Goal: Task Accomplishment & Management: Complete application form

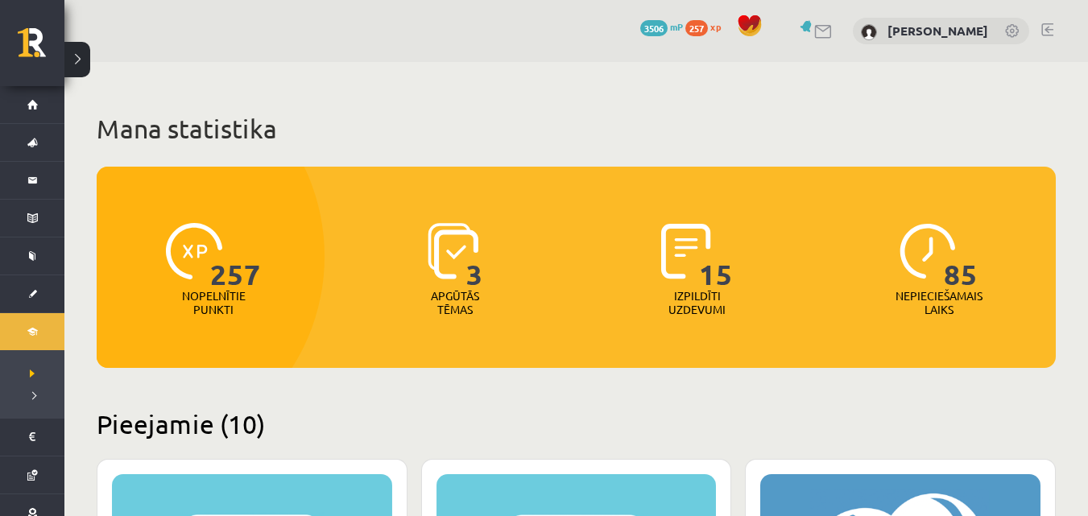
scroll to position [2391, 0]
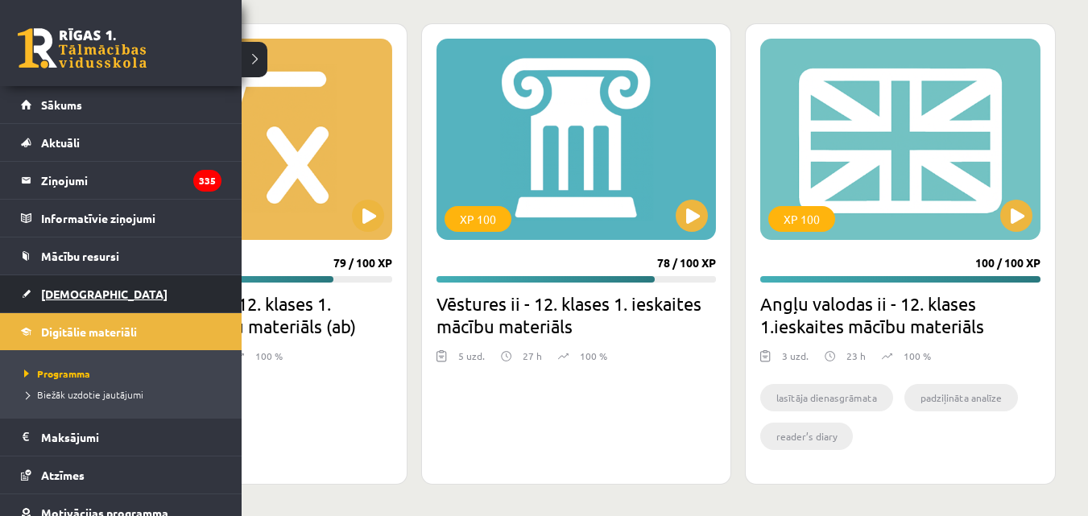
click at [72, 289] on span "[DEMOGRAPHIC_DATA]" at bounding box center [104, 294] width 126 height 14
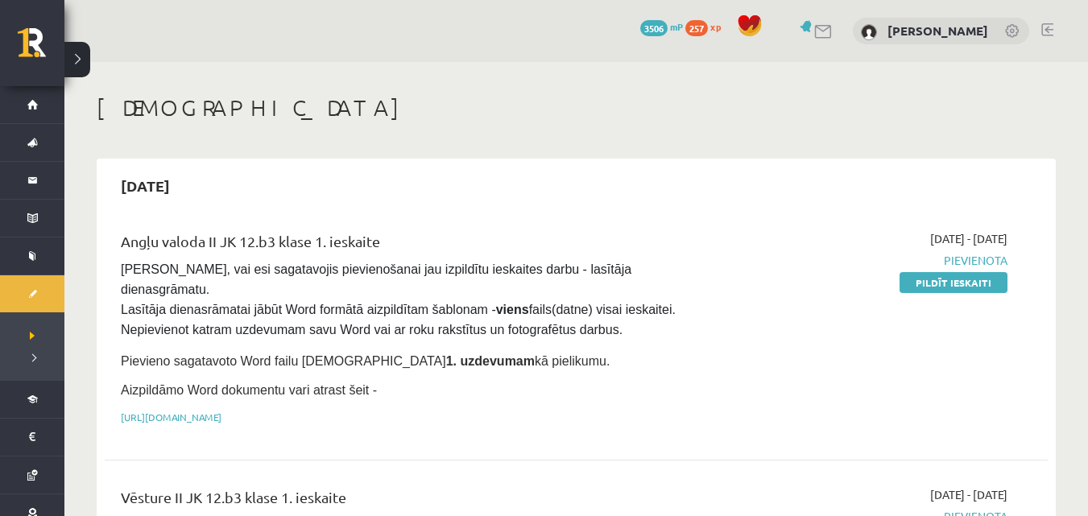
scroll to position [81, 0]
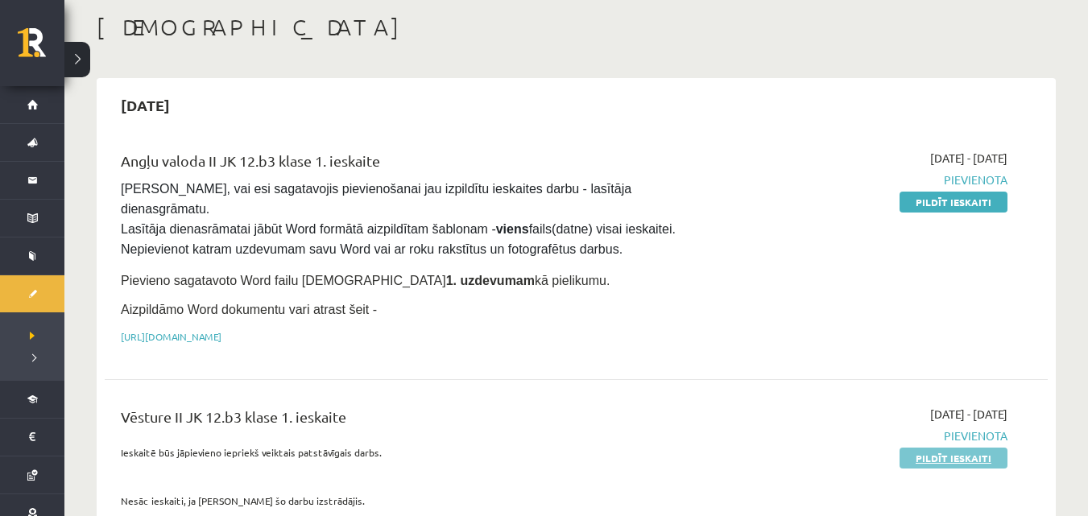
click at [914, 448] on link "Pildīt ieskaiti" at bounding box center [953, 458] width 108 height 21
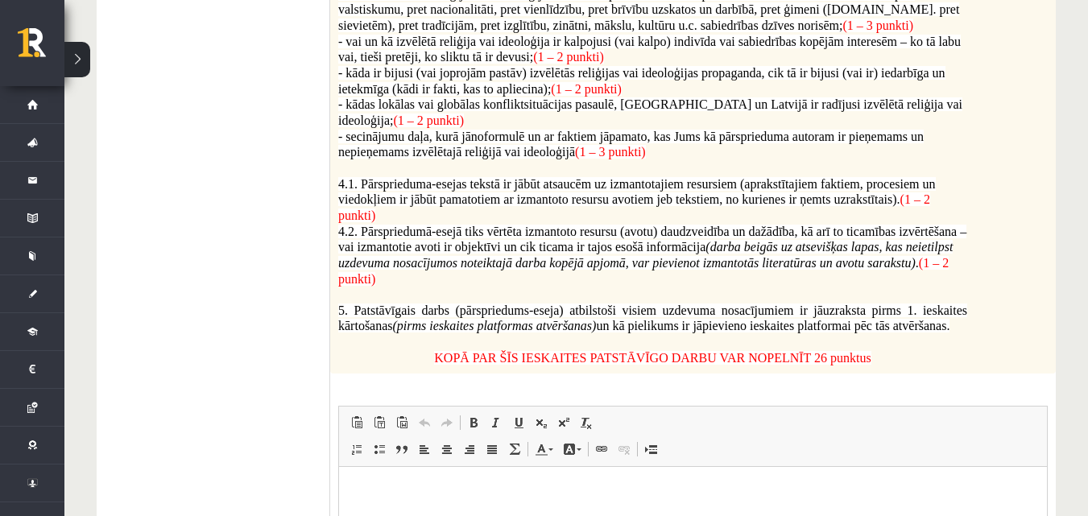
scroll to position [1127, 0]
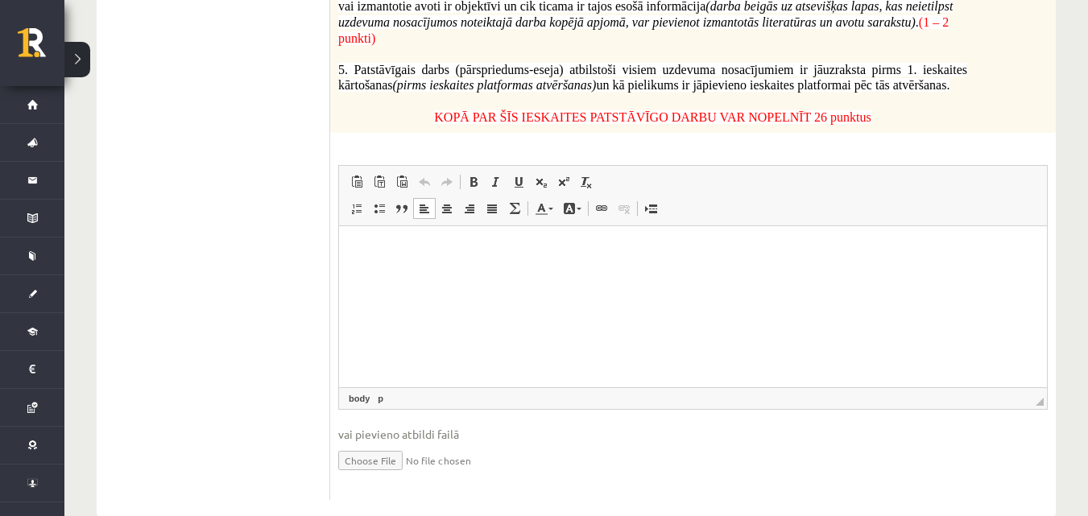
click at [568, 275] on html at bounding box center [693, 250] width 708 height 49
click at [404, 444] on input "file" at bounding box center [692, 459] width 709 height 33
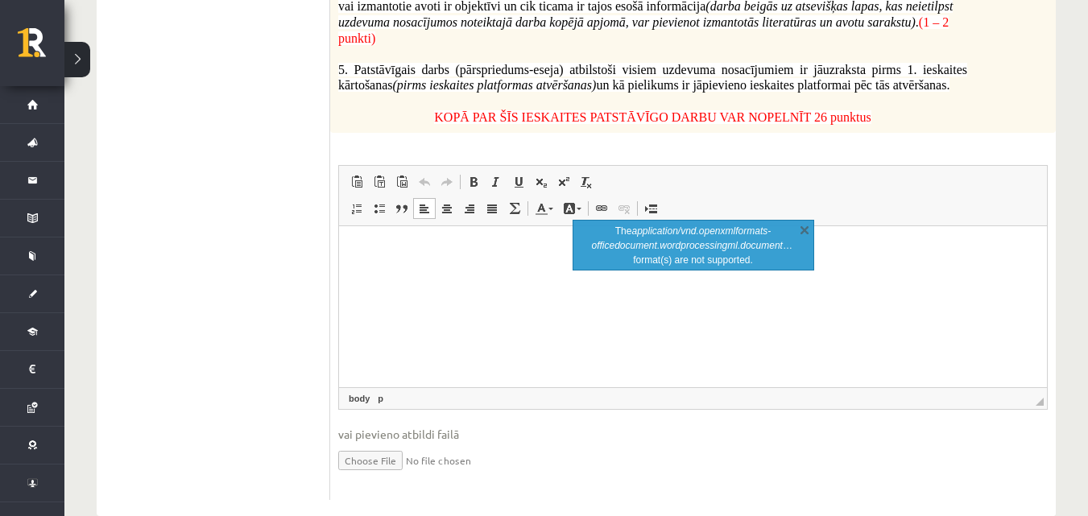
click at [672, 275] on html at bounding box center [693, 250] width 708 height 49
click at [381, 443] on input "file" at bounding box center [692, 459] width 709 height 33
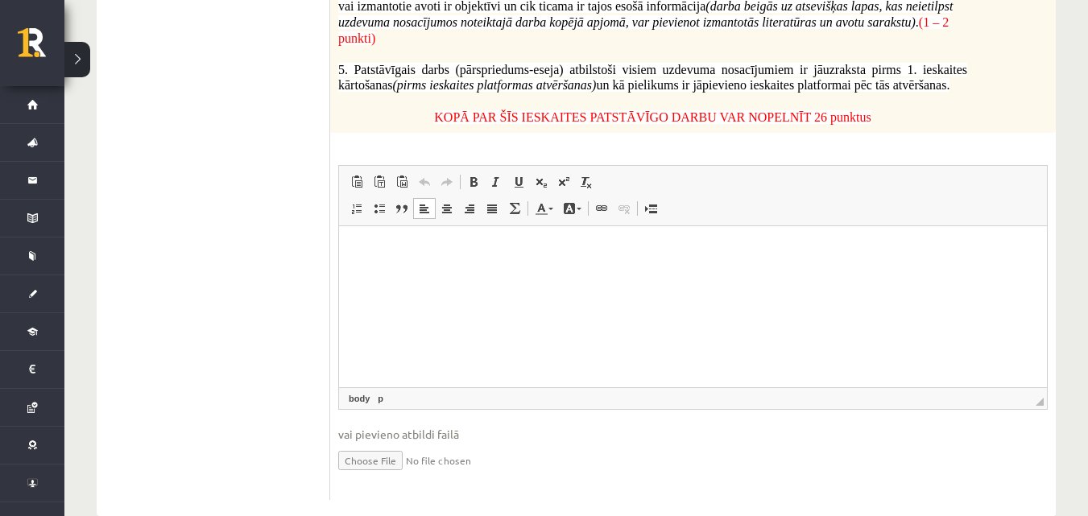
type input "**********"
click at [401, 476] on link "Iesniegtā atbilde" at bounding box center [381, 484] width 86 height 17
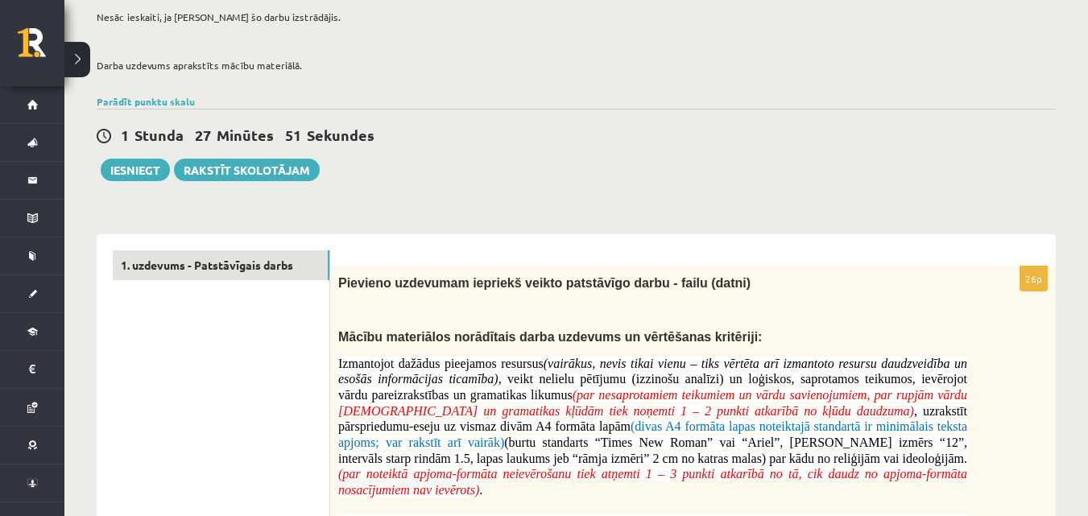
scroll to position [0, 0]
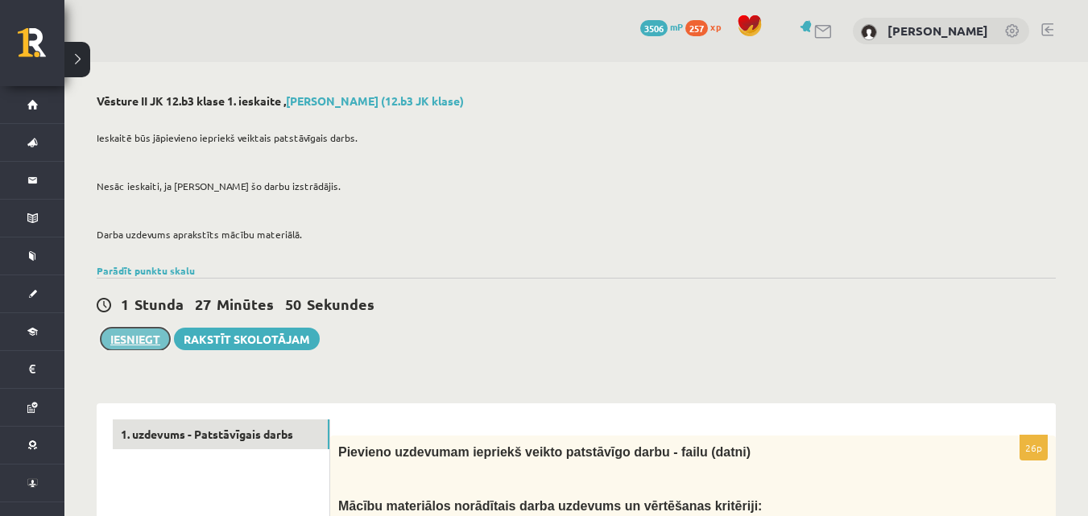
click at [143, 346] on button "Iesniegt" at bounding box center [135, 339] width 69 height 23
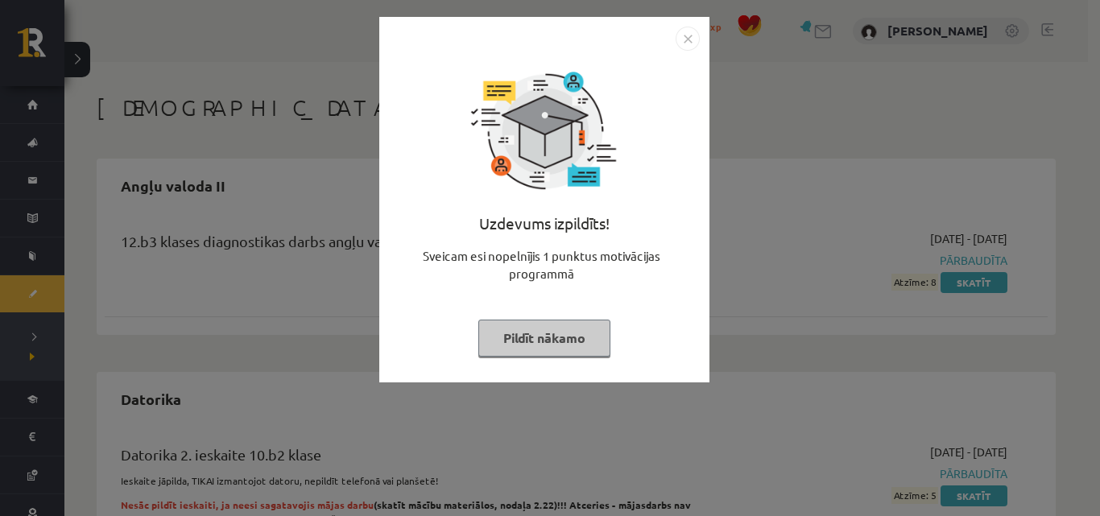
click at [680, 39] on img "Close" at bounding box center [688, 39] width 24 height 24
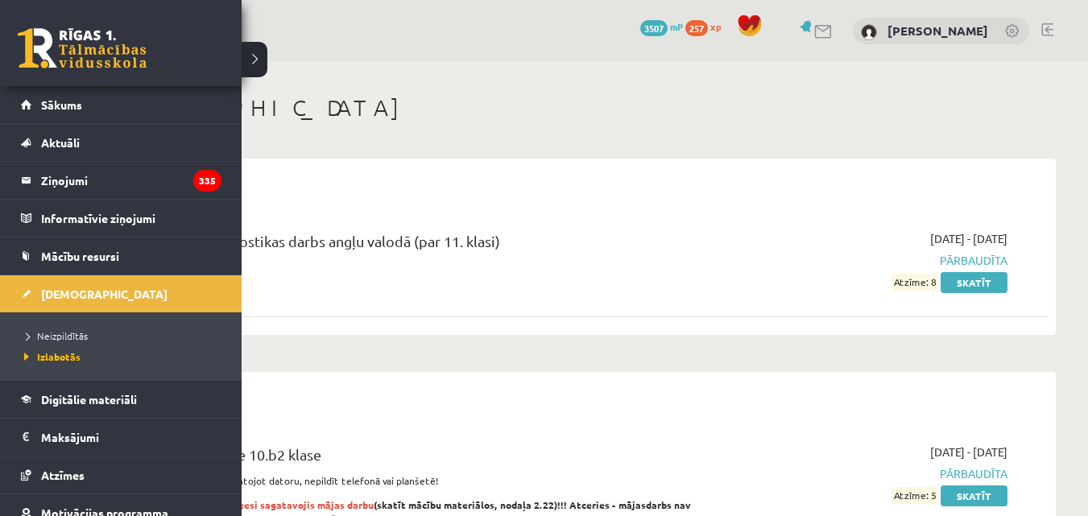
click at [66, 327] on li "Neizpildītās" at bounding box center [122, 335] width 205 height 21
click at [68, 340] on span "Neizpildītās" at bounding box center [57, 335] width 74 height 13
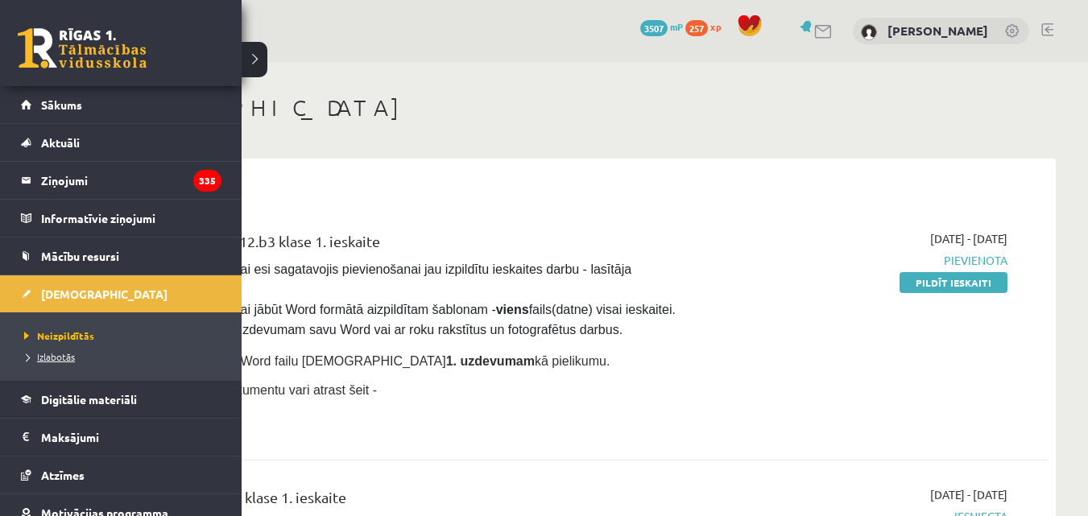
click at [60, 361] on span "Izlabotās" at bounding box center [47, 356] width 55 height 13
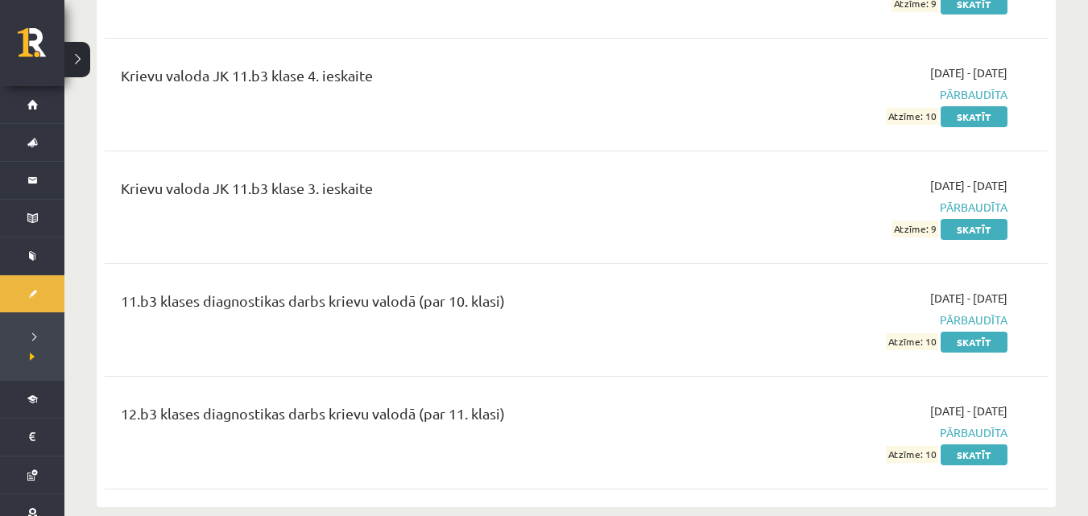
scroll to position [2496, 0]
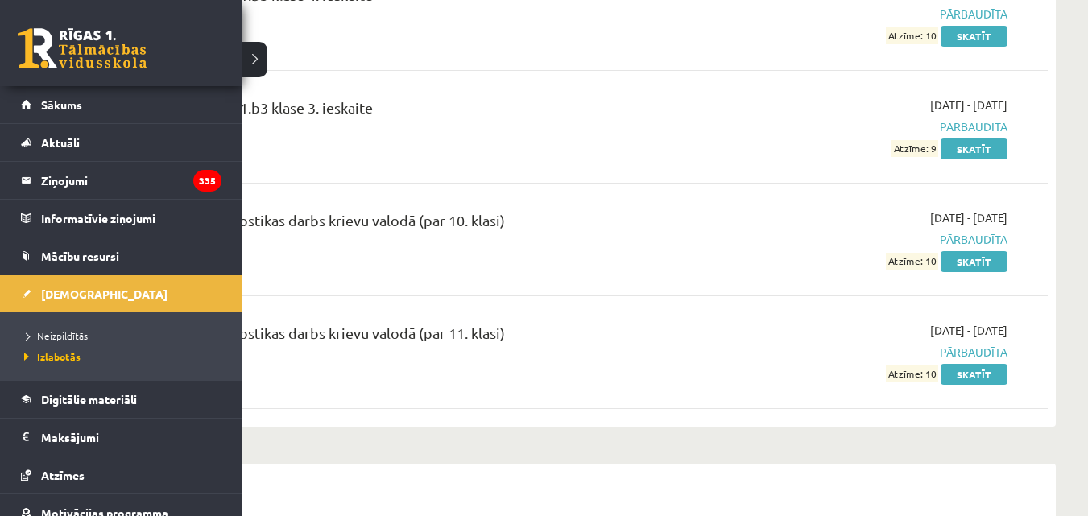
click at [53, 336] on span "Neizpildītās" at bounding box center [54, 335] width 68 height 13
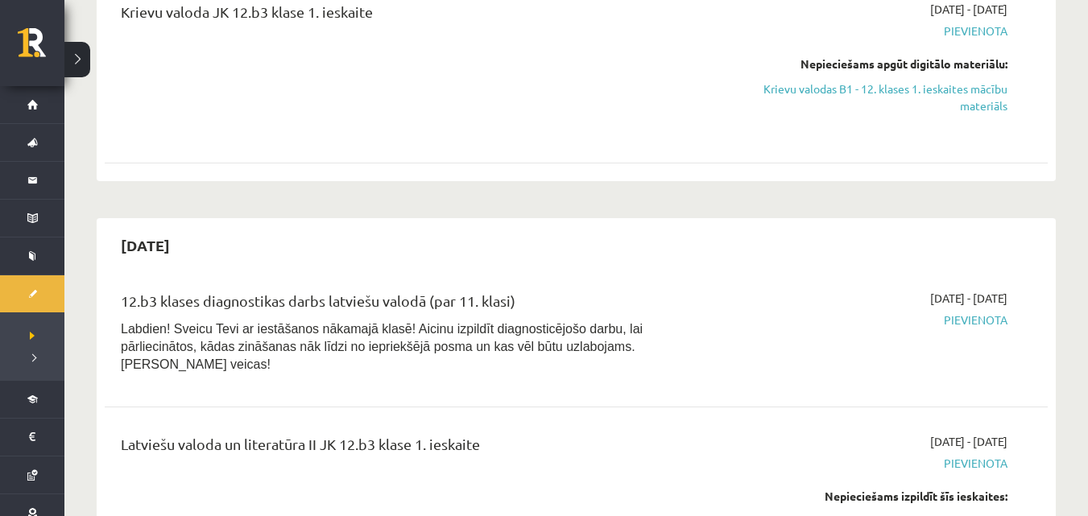
scroll to position [564, 0]
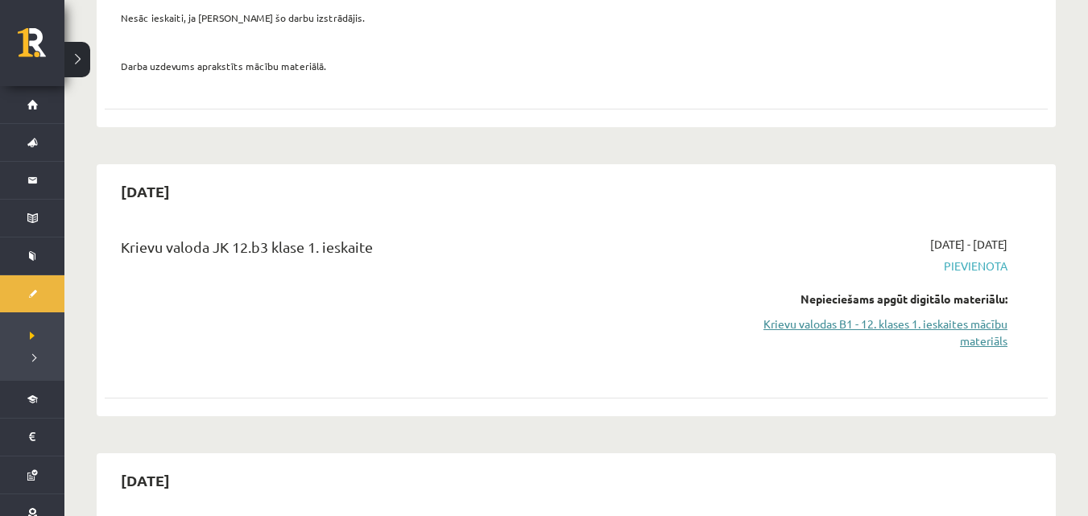
click at [841, 316] on link "Krievu valodas B1 - 12. klases 1. ieskaites mācību materiāls" at bounding box center [867, 333] width 279 height 34
click at [963, 316] on link "Krievu valodas B1 - 12. klases 1. ieskaites mācību materiāls" at bounding box center [867, 333] width 279 height 34
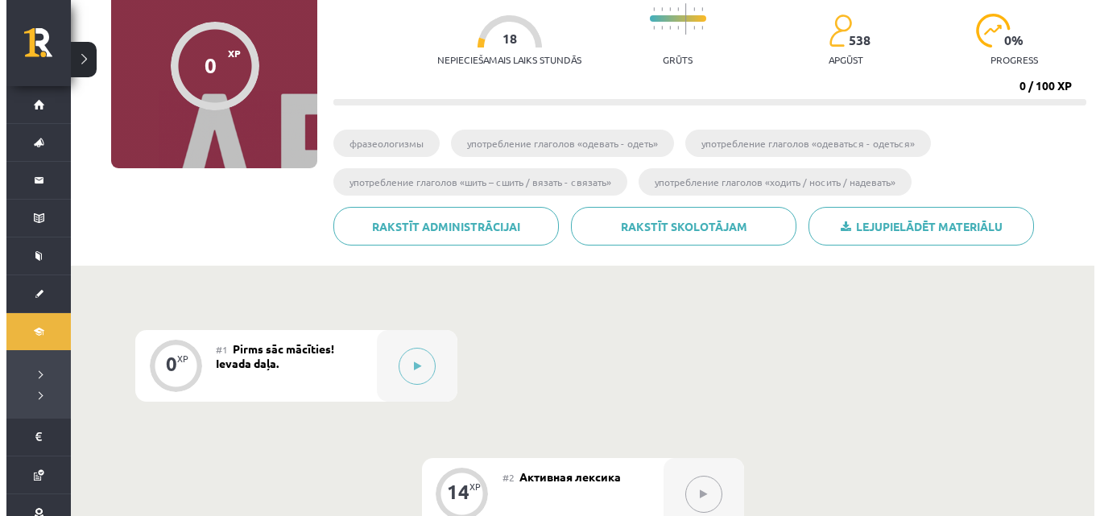
scroll to position [242, 0]
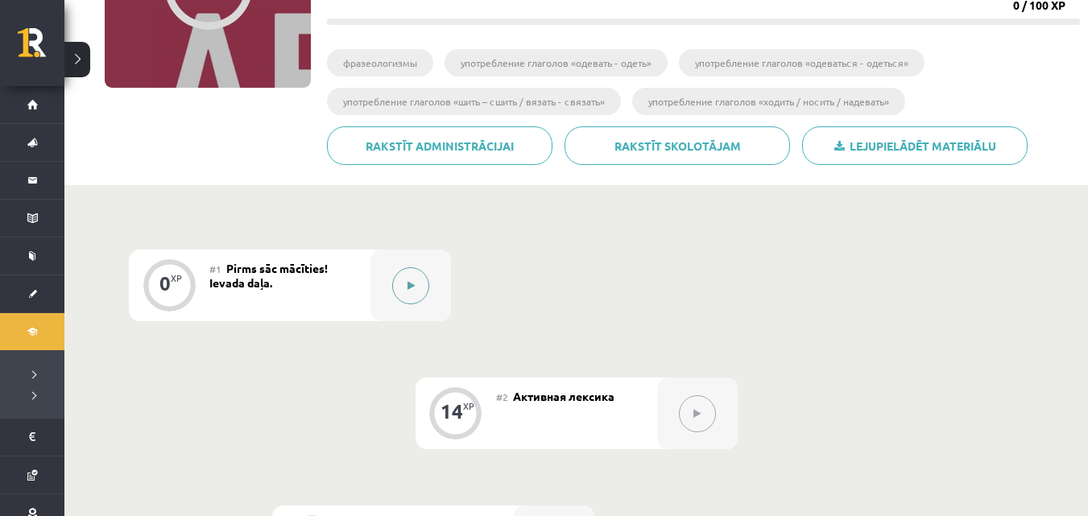
click at [424, 293] on button at bounding box center [410, 285] width 37 height 37
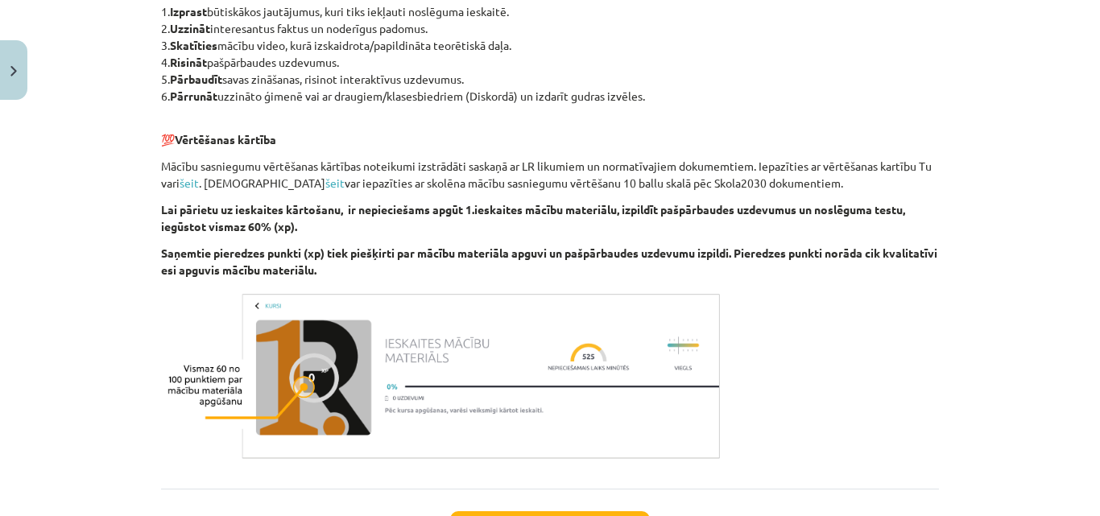
scroll to position [1021, 0]
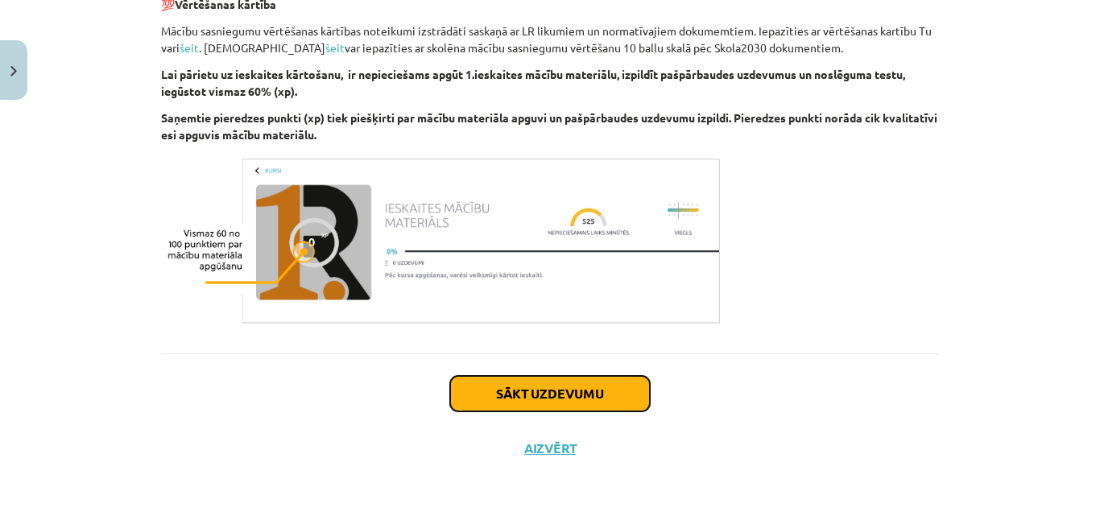
click at [489, 385] on button "Sākt uzdevumu" at bounding box center [550, 393] width 200 height 35
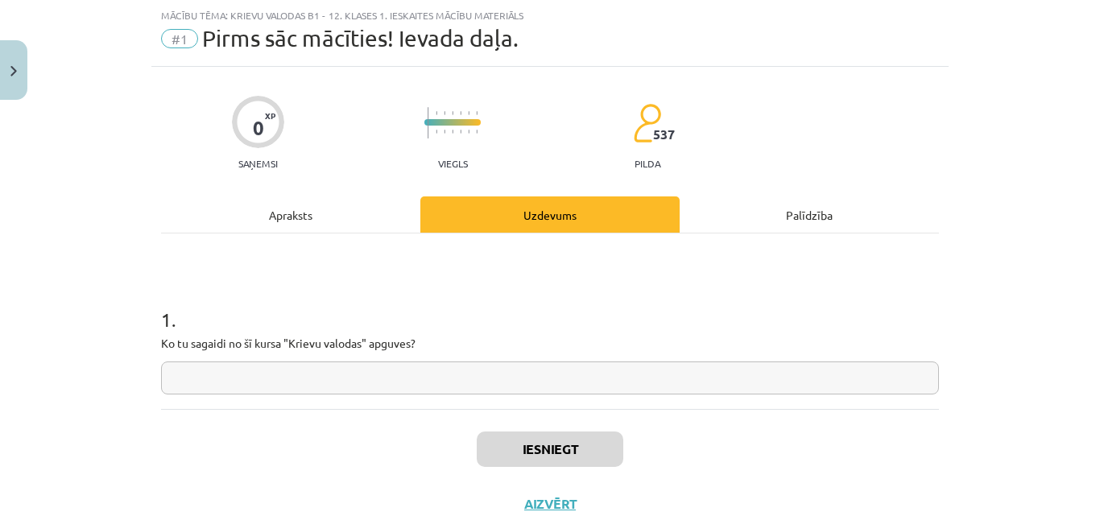
click at [310, 385] on input "text" at bounding box center [550, 378] width 778 height 33
click at [417, 385] on input "text" at bounding box center [550, 378] width 778 height 33
drag, startPoint x: 506, startPoint y: 340, endPoint x: 474, endPoint y: 383, distance: 53.6
click at [474, 383] on input "text" at bounding box center [550, 378] width 778 height 33
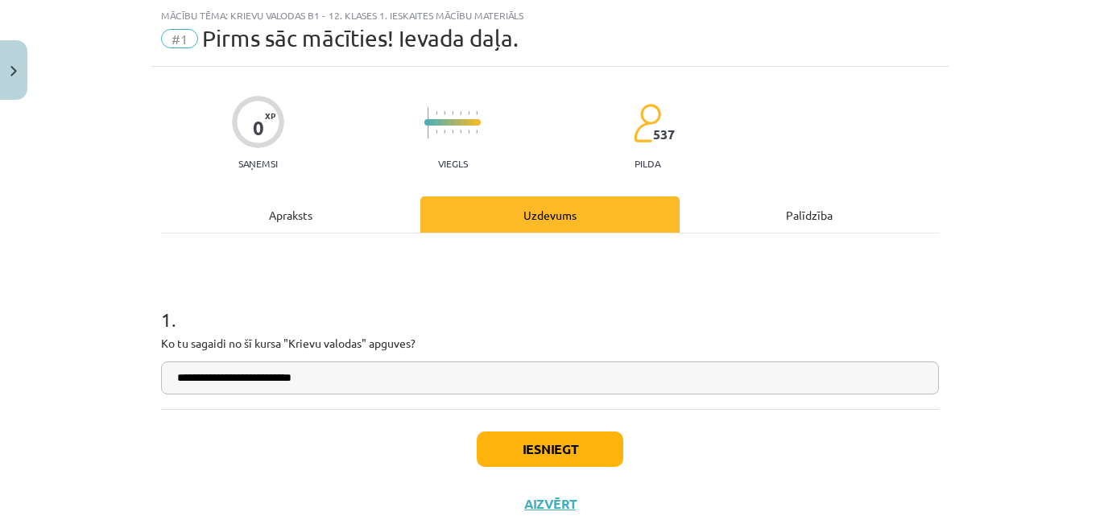
type input "**********"
click at [544, 461] on button "Iesniegt" at bounding box center [550, 449] width 147 height 35
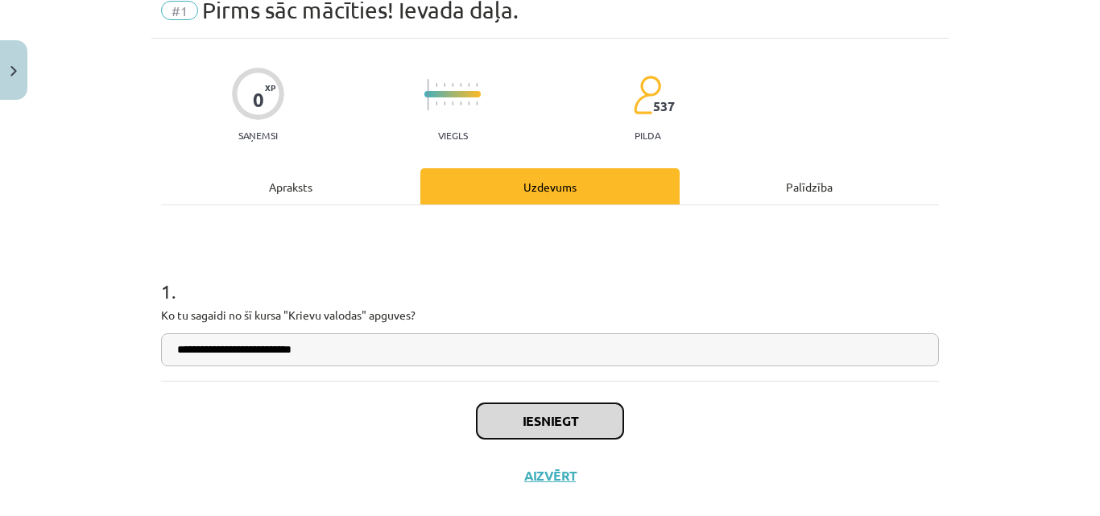
scroll to position [96, 0]
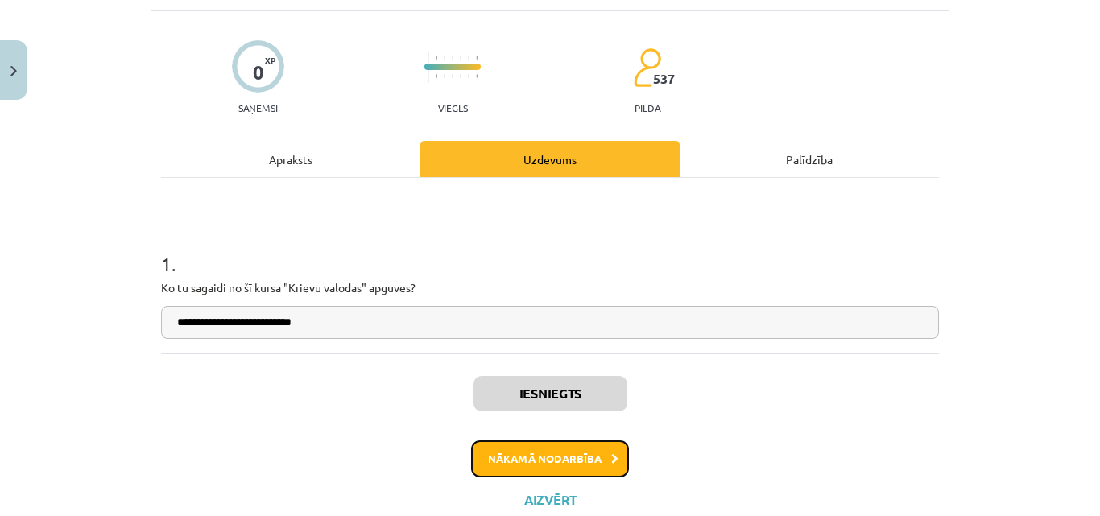
click at [548, 446] on button "Nākamā nodarbība" at bounding box center [550, 458] width 158 height 37
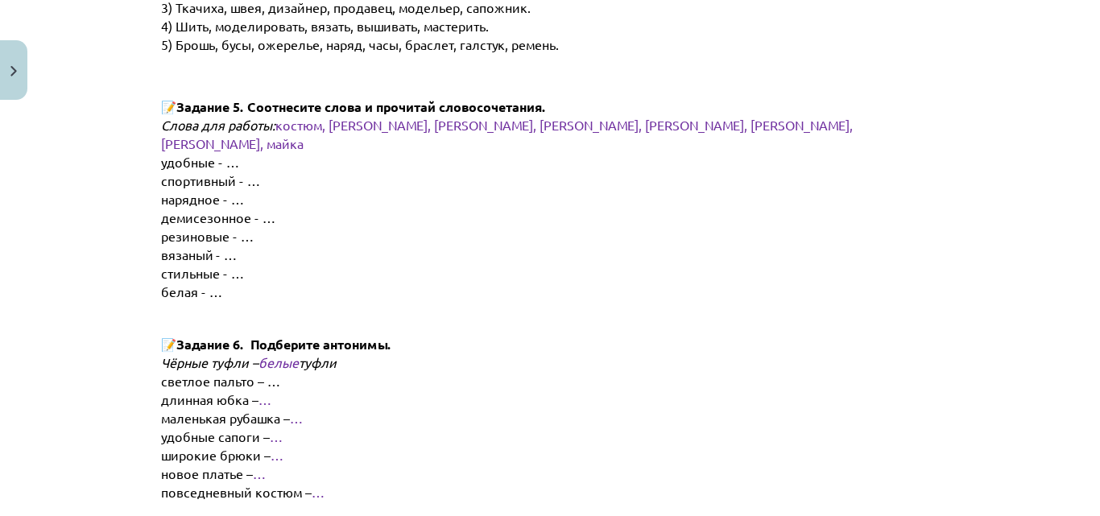
scroll to position [1409, 0]
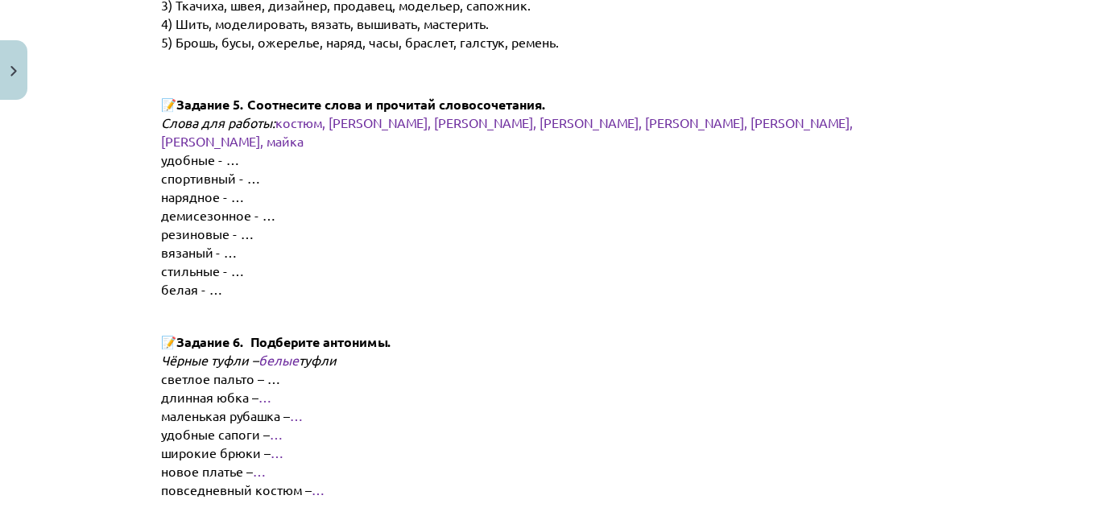
click at [298, 126] on span "костюм, [PERSON_NAME], [PERSON_NAME], [PERSON_NAME], [PERSON_NAME], [PERSON_NAM…" at bounding box center [508, 131] width 695 height 35
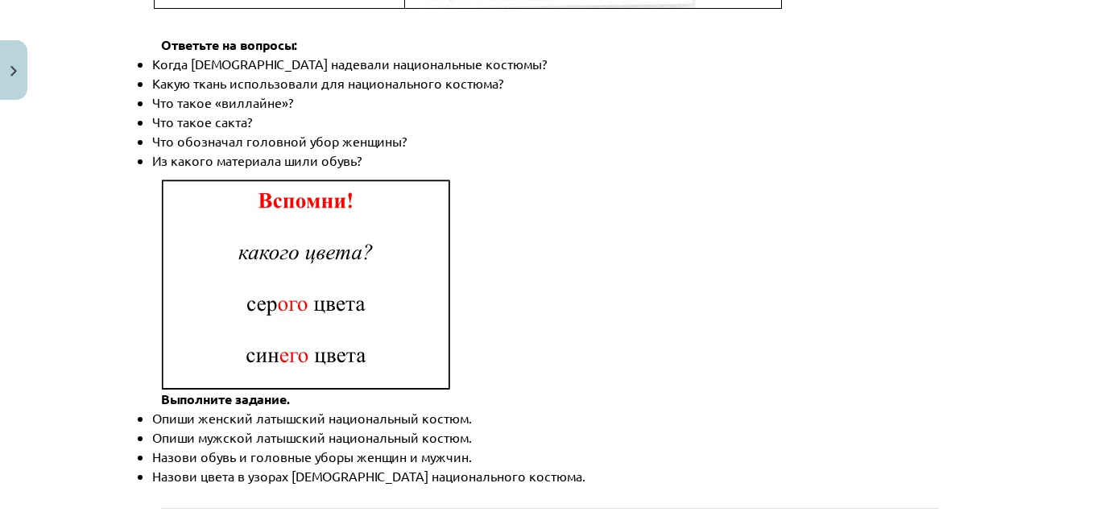
scroll to position [2454, 0]
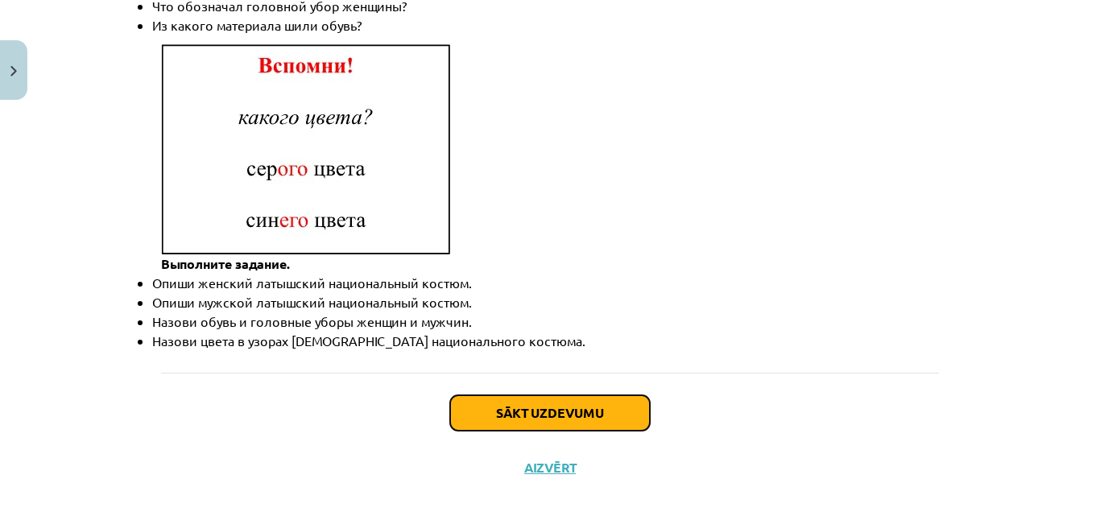
click at [607, 405] on button "Sākt uzdevumu" at bounding box center [550, 412] width 200 height 35
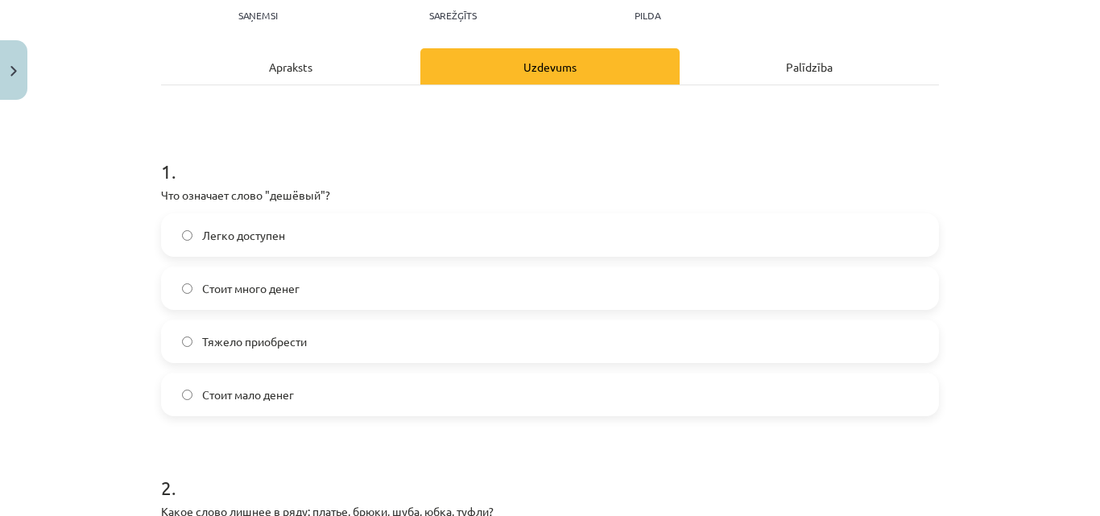
scroll to position [201, 0]
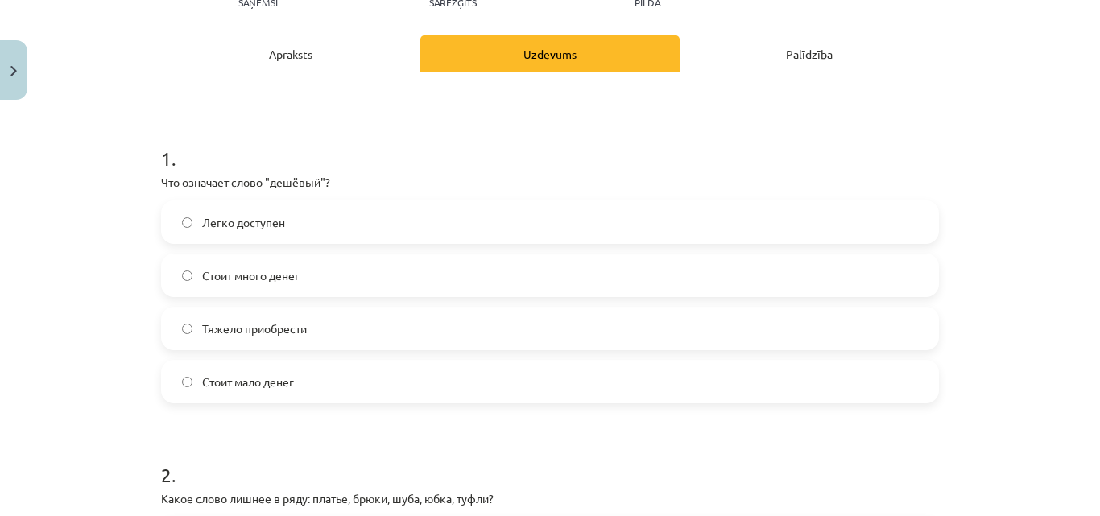
click at [285, 375] on span "Стоит мало денег" at bounding box center [248, 382] width 92 height 17
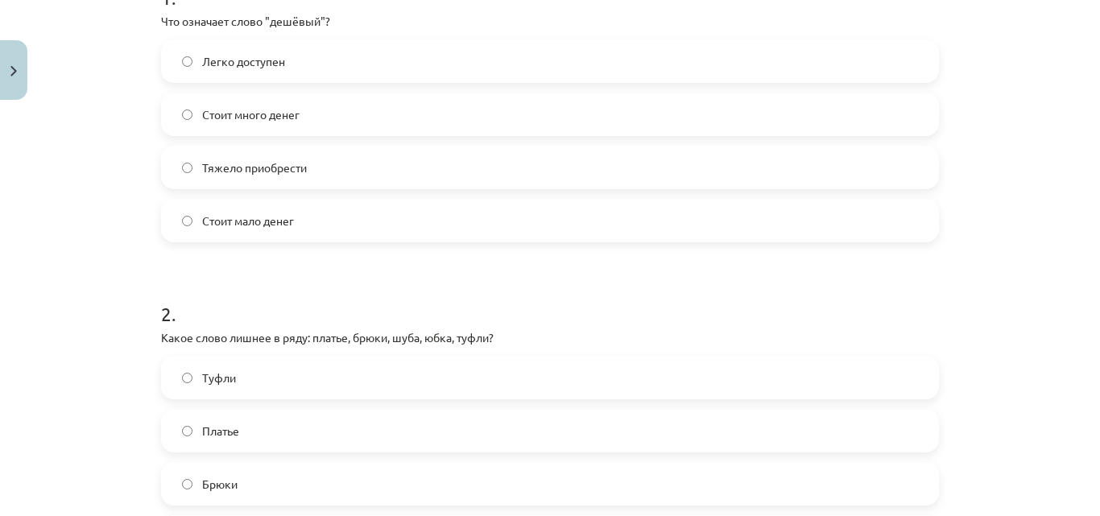
scroll to position [443, 0]
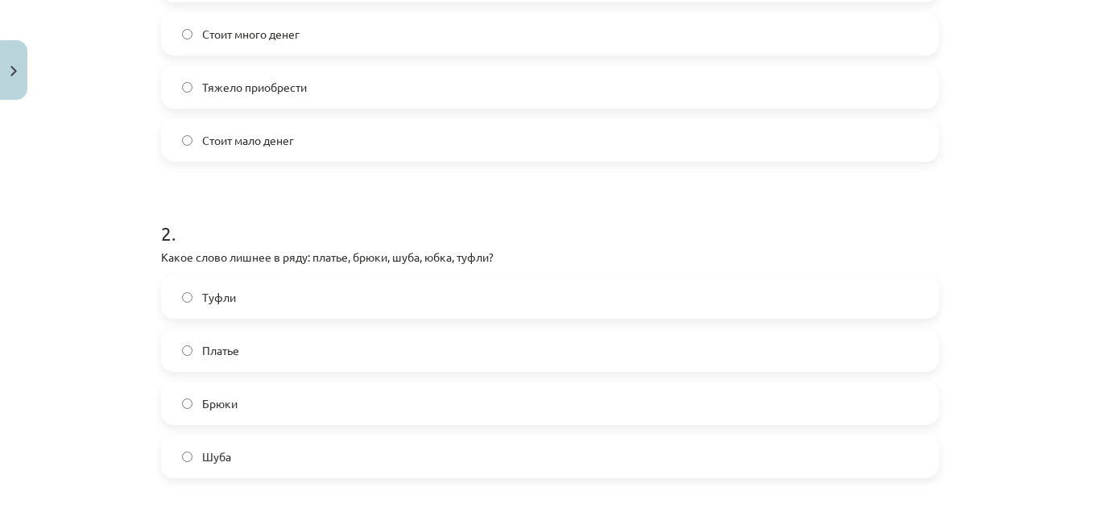
click at [321, 306] on label "Туфли" at bounding box center [550, 297] width 775 height 40
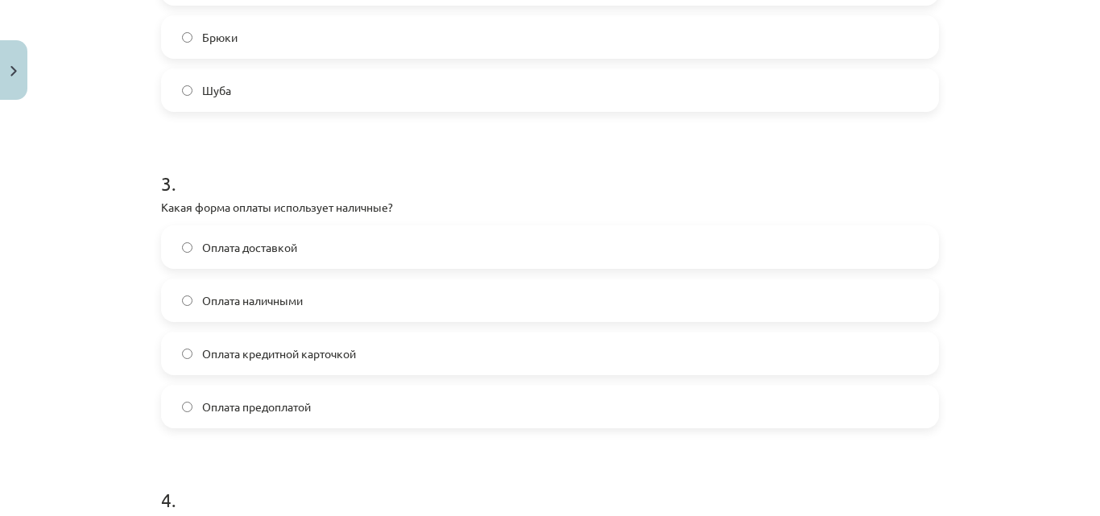
scroll to position [846, 0]
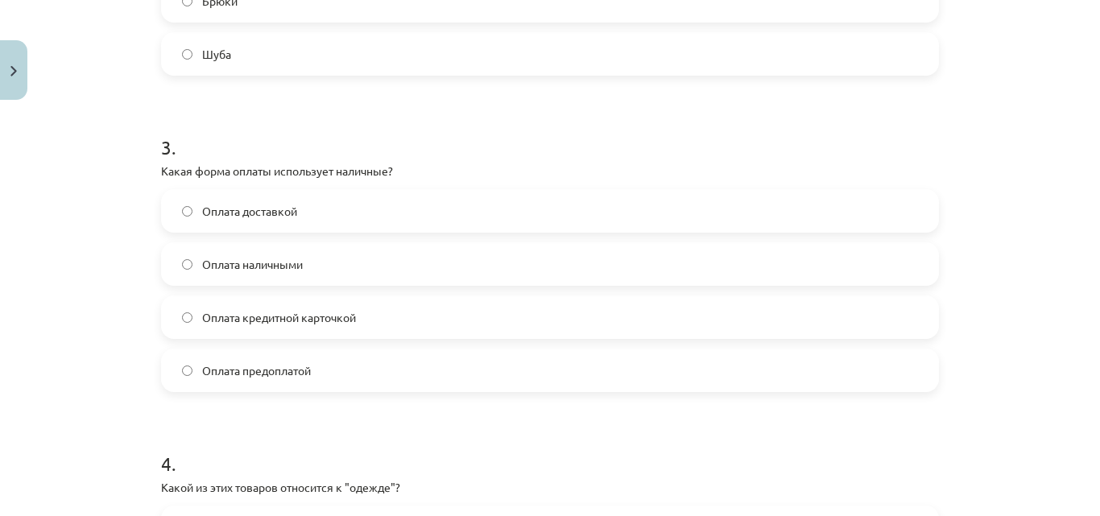
click at [354, 266] on label "Оплата наличными" at bounding box center [550, 264] width 775 height 40
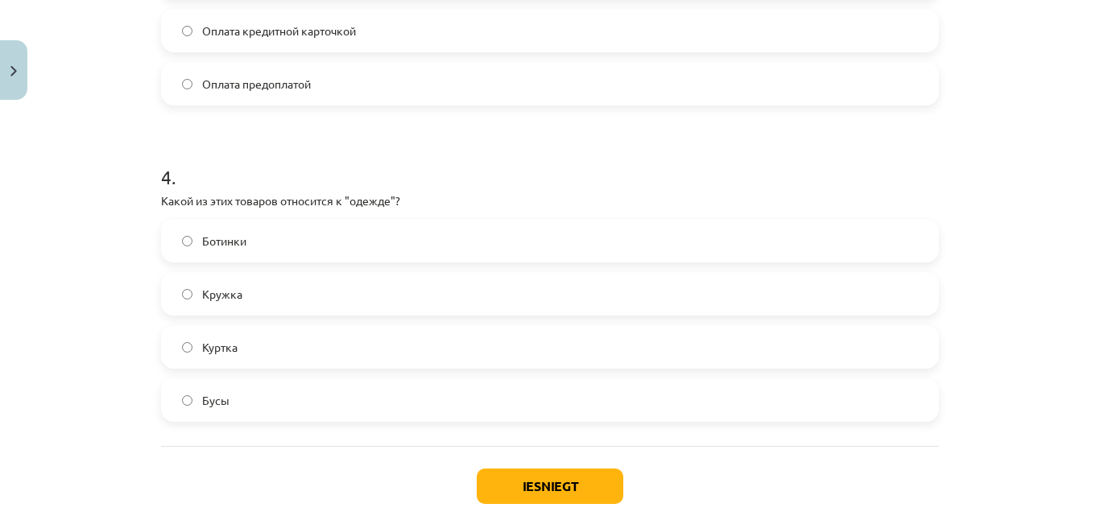
scroll to position [1168, 0]
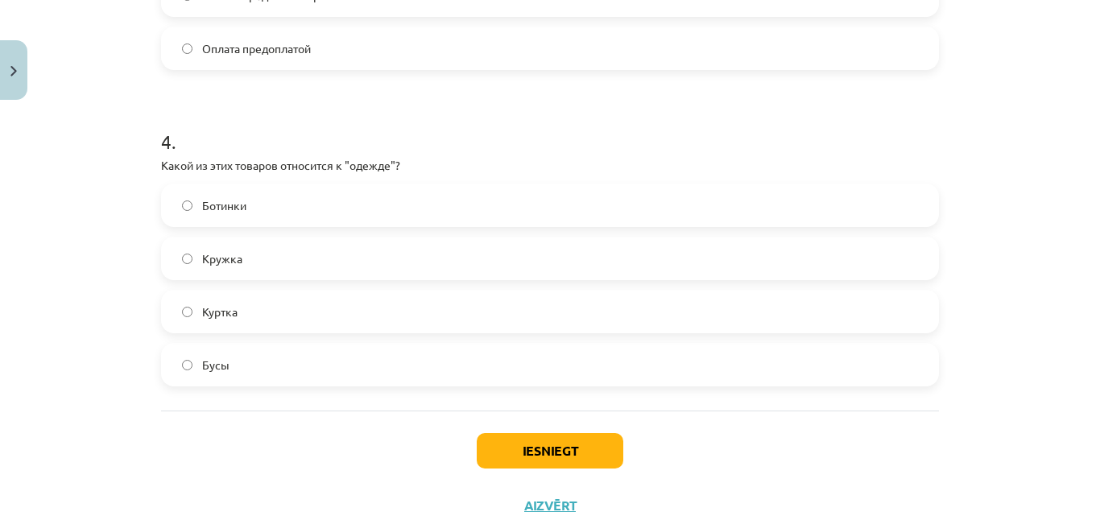
click at [326, 308] on label "Куртка" at bounding box center [550, 312] width 775 height 40
click at [514, 440] on button "Iesniegt" at bounding box center [550, 450] width 147 height 35
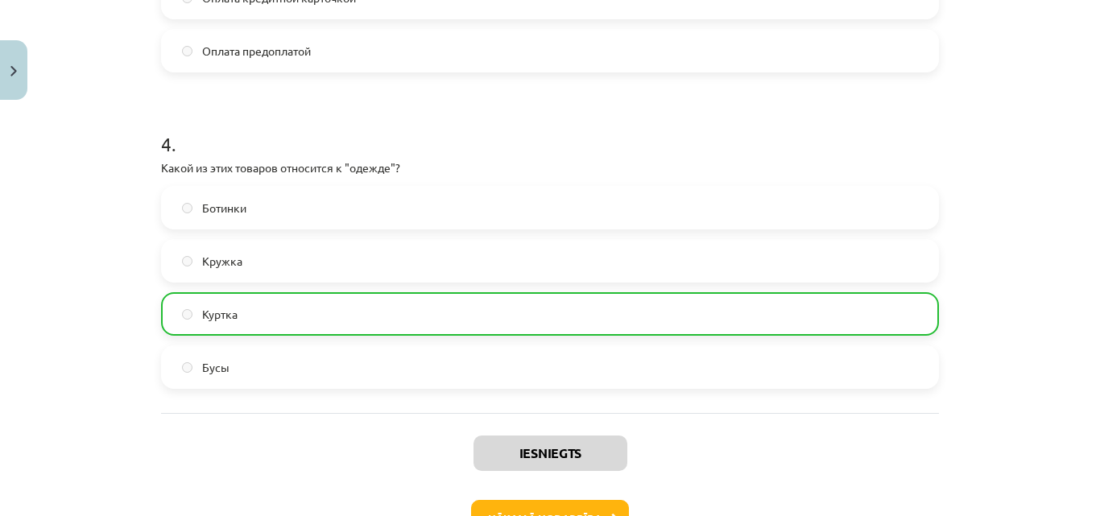
scroll to position [1276, 0]
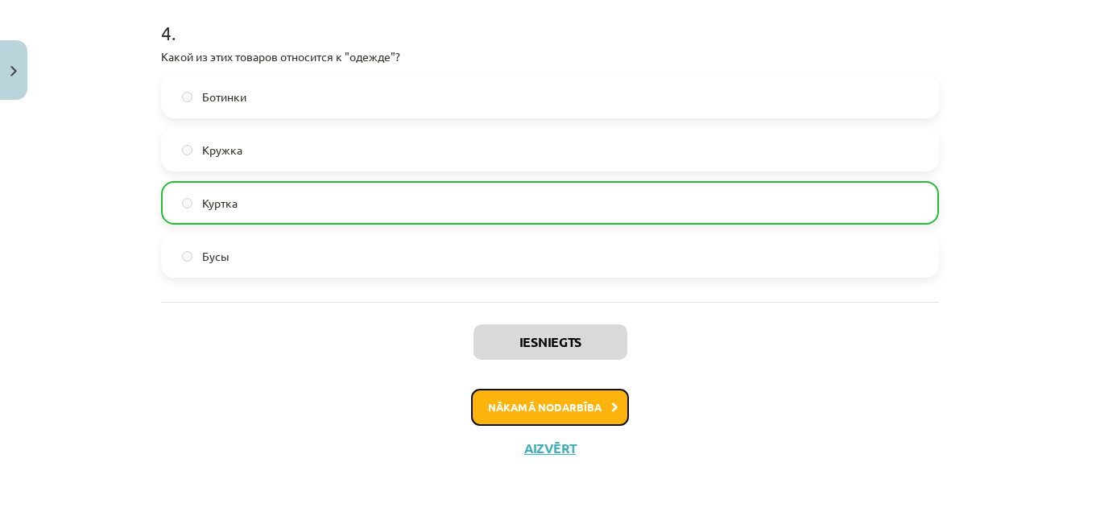
click at [523, 396] on button "Nākamā nodarbība" at bounding box center [550, 407] width 158 height 37
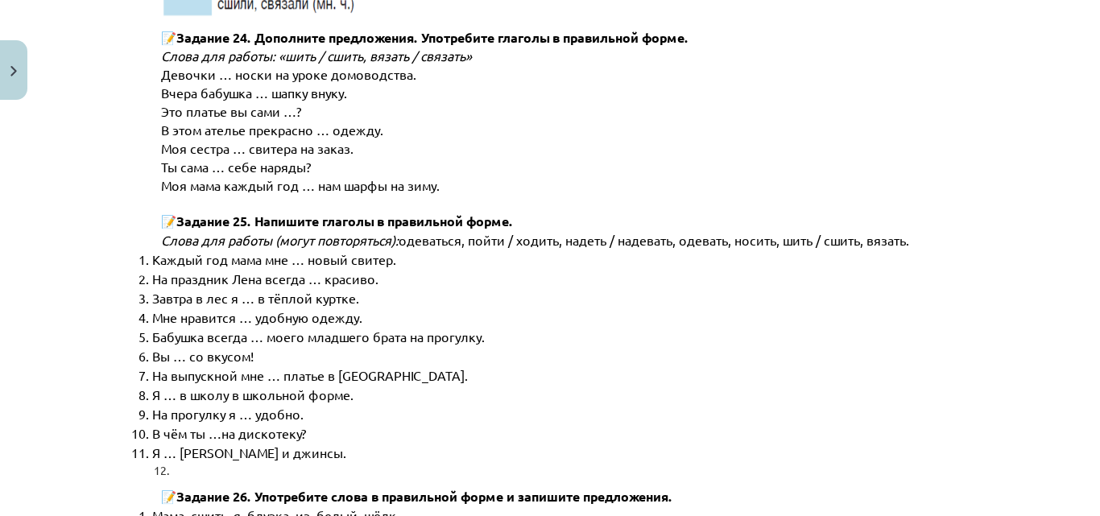
scroll to position [8355, 0]
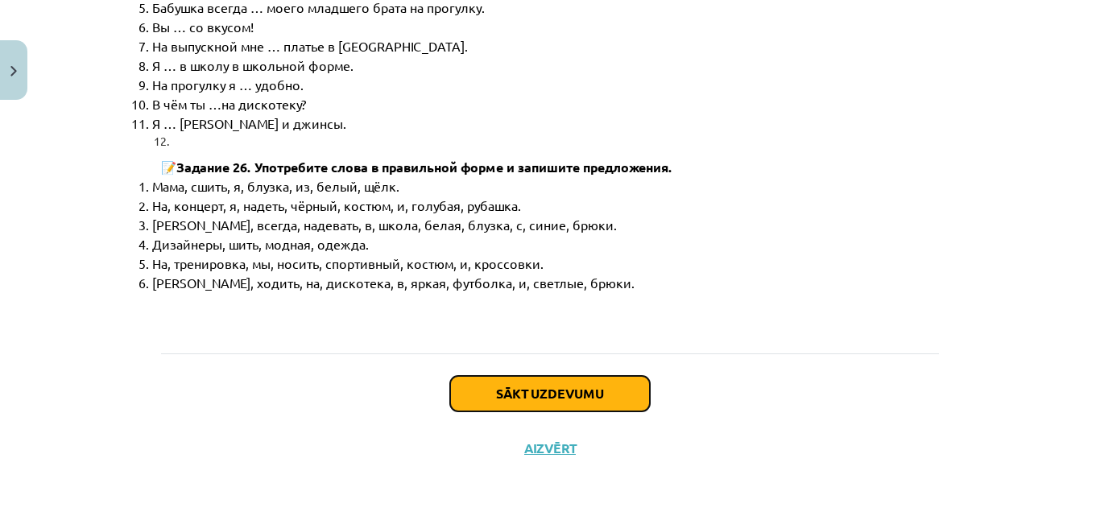
click at [490, 382] on button "Sākt uzdevumu" at bounding box center [550, 393] width 200 height 35
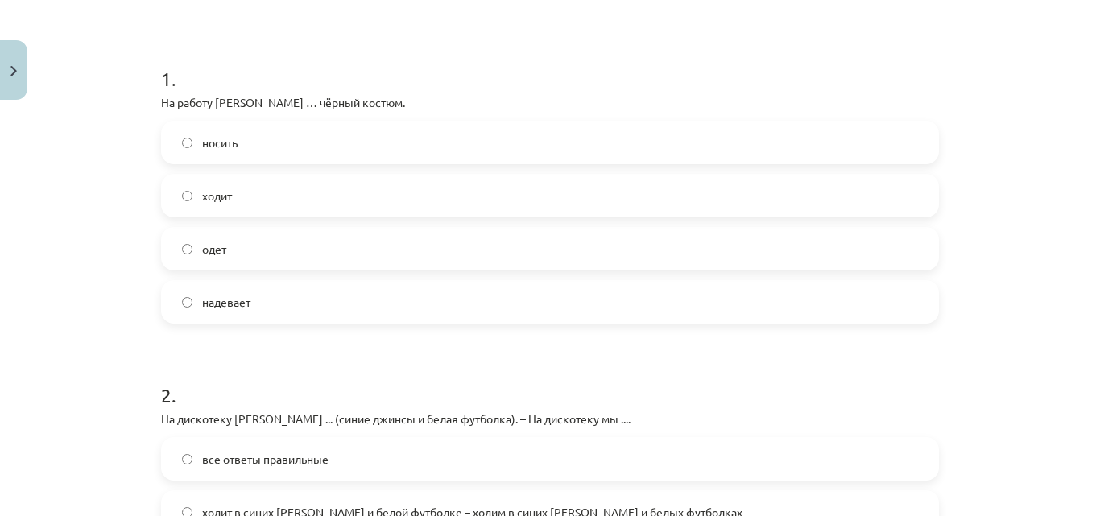
scroll to position [282, 0]
click at [244, 298] on span "надевает" at bounding box center [226, 301] width 48 height 17
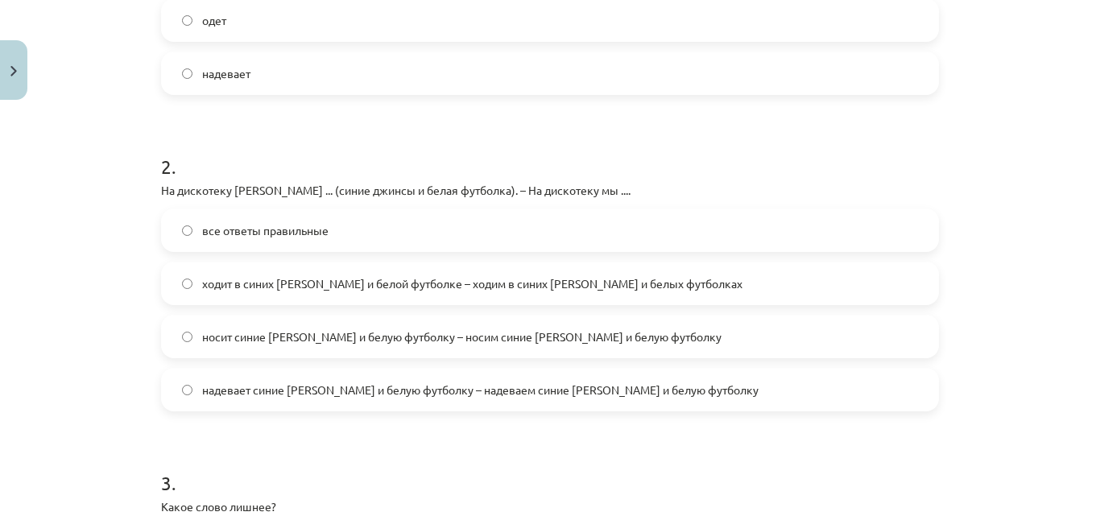
scroll to position [523, 0]
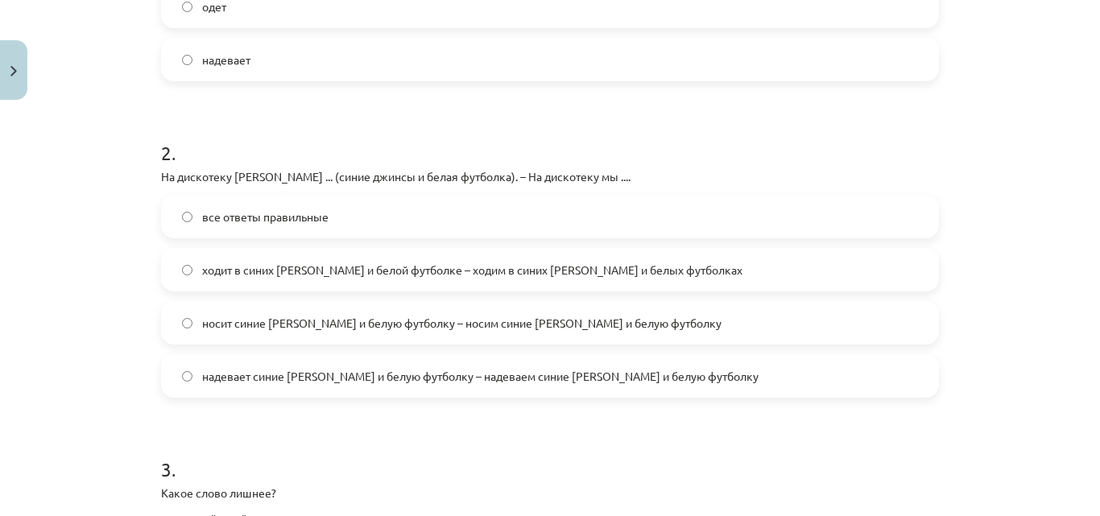
click at [512, 373] on span "надевает синие [PERSON_NAME] и белую футболку – надеваем синие [PERSON_NAME] и …" at bounding box center [480, 376] width 556 height 17
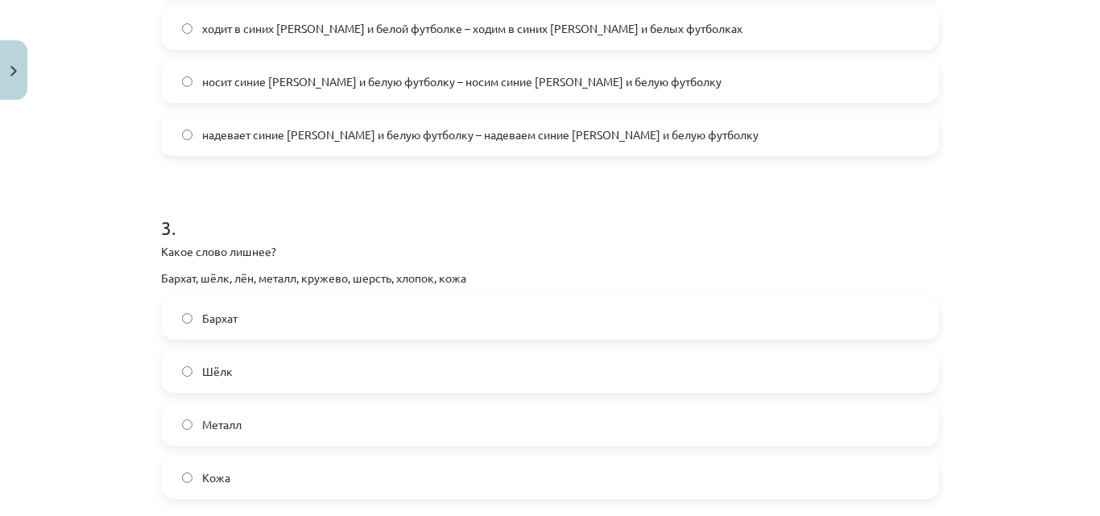
scroll to position [846, 0]
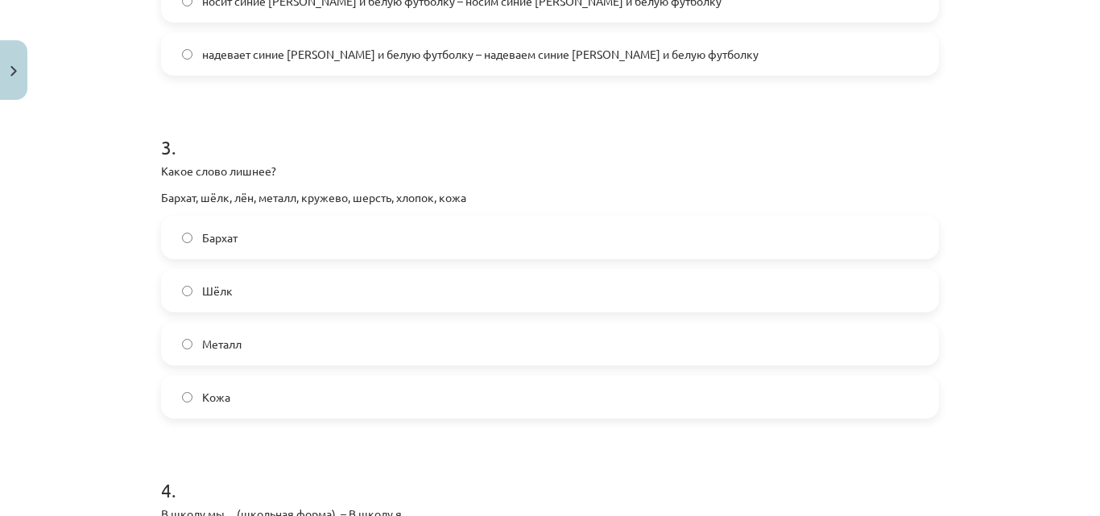
click at [238, 332] on label "Металл" at bounding box center [550, 344] width 775 height 40
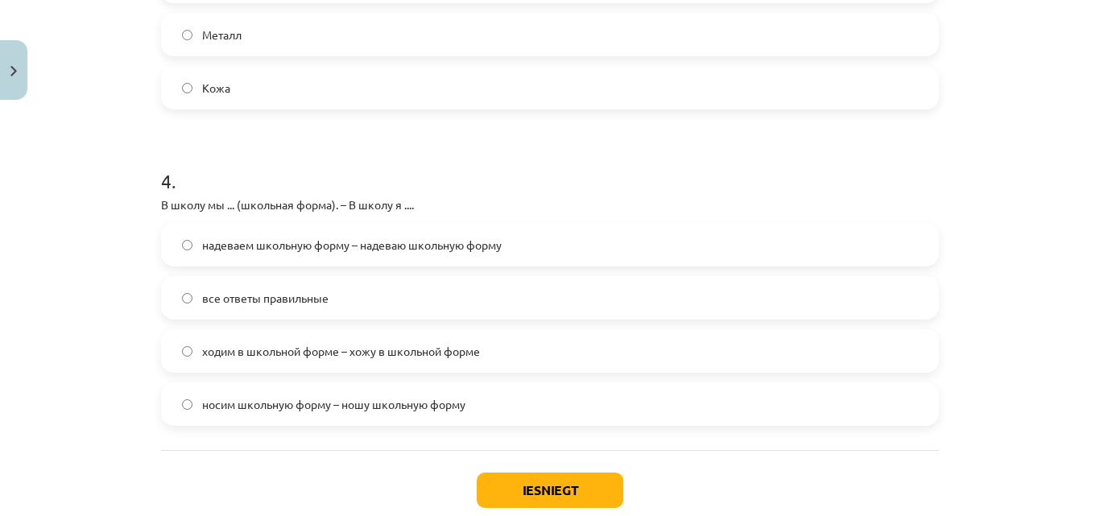
scroll to position [1168, 0]
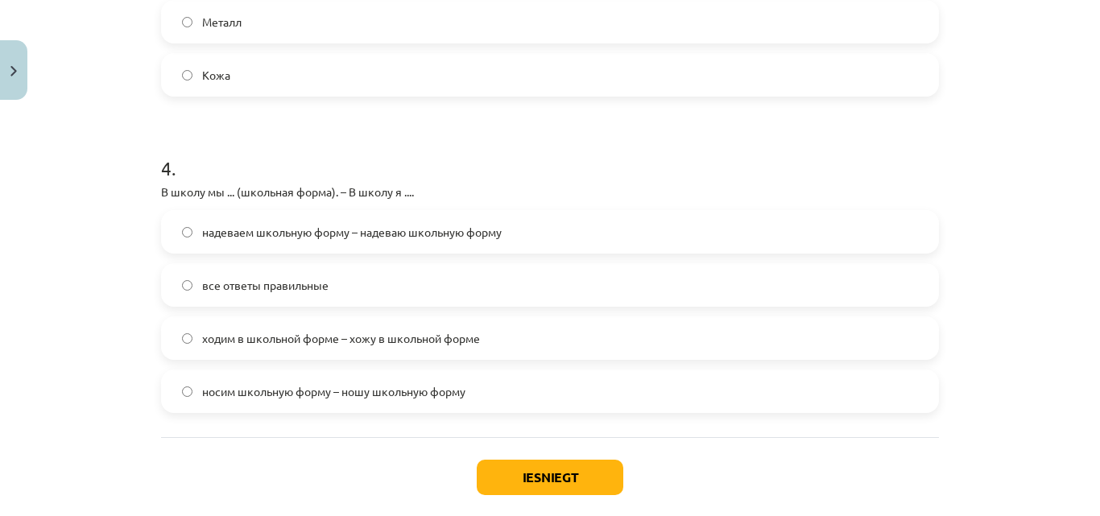
click at [329, 337] on span "ходим в школьной форме – хожу в школьной форме" at bounding box center [341, 338] width 278 height 17
click at [515, 481] on button "Iesniegt" at bounding box center [550, 477] width 147 height 35
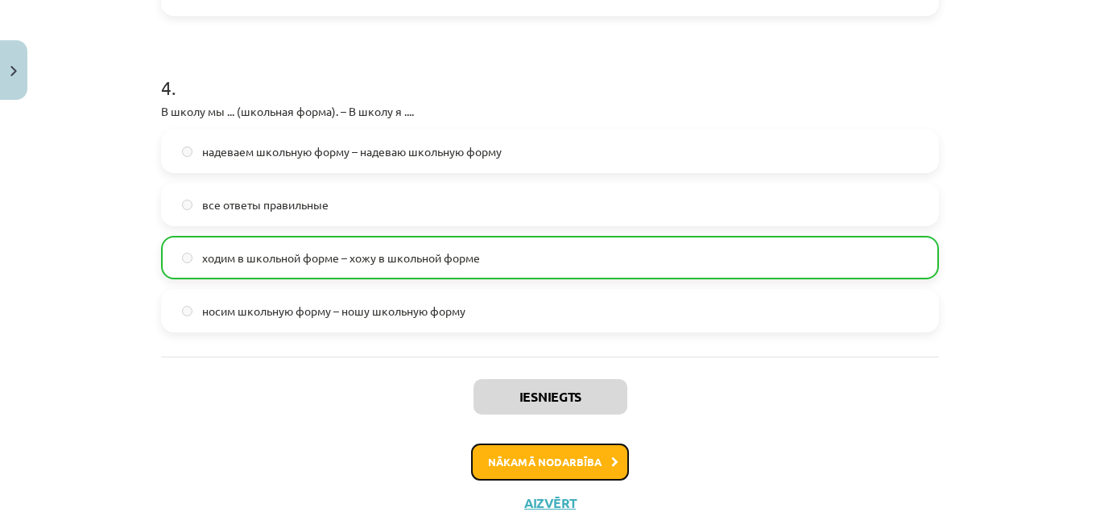
click at [566, 453] on button "Nākamā nodarbība" at bounding box center [550, 462] width 158 height 37
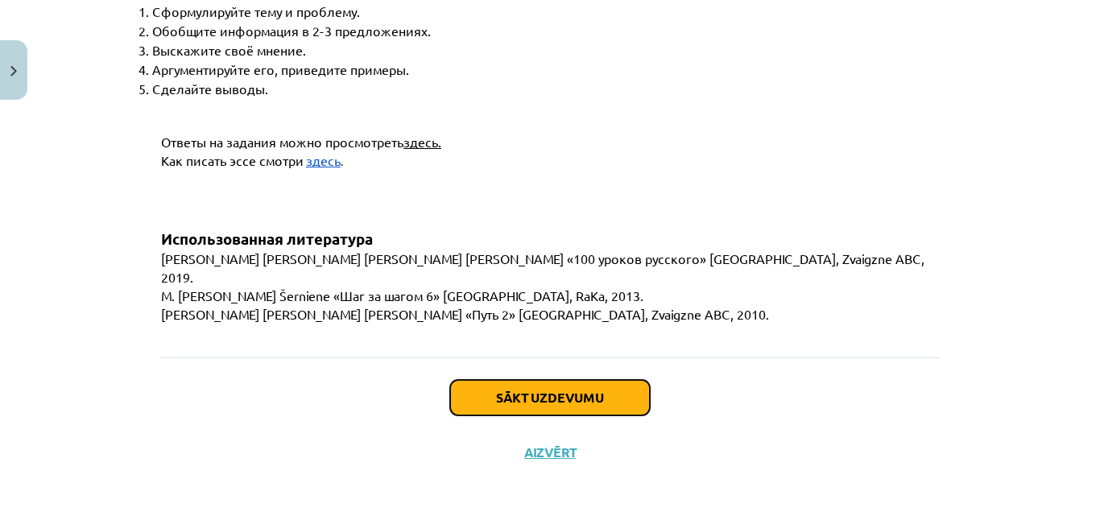
click at [610, 405] on button "Sākt uzdevumu" at bounding box center [550, 397] width 200 height 35
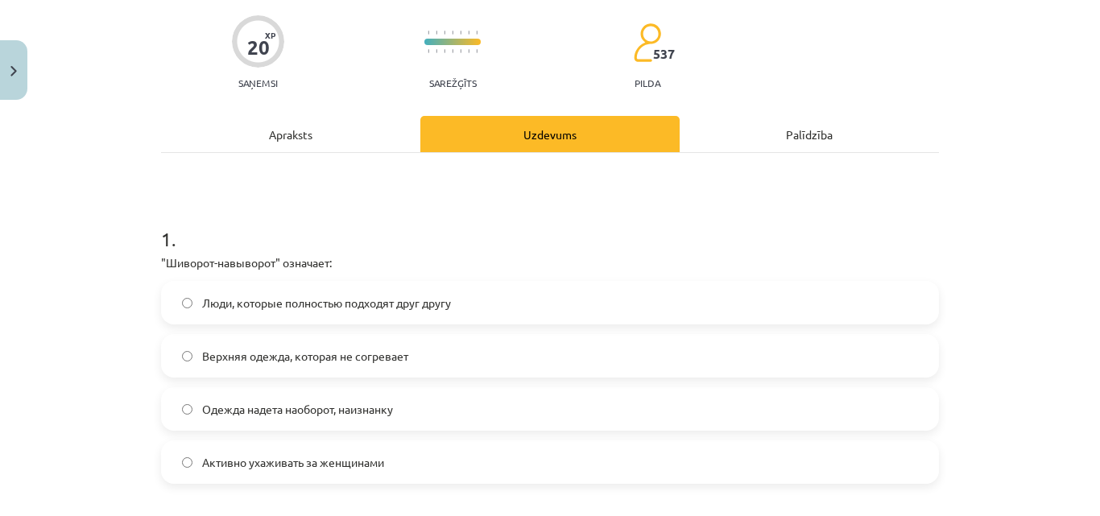
scroll to position [201, 0]
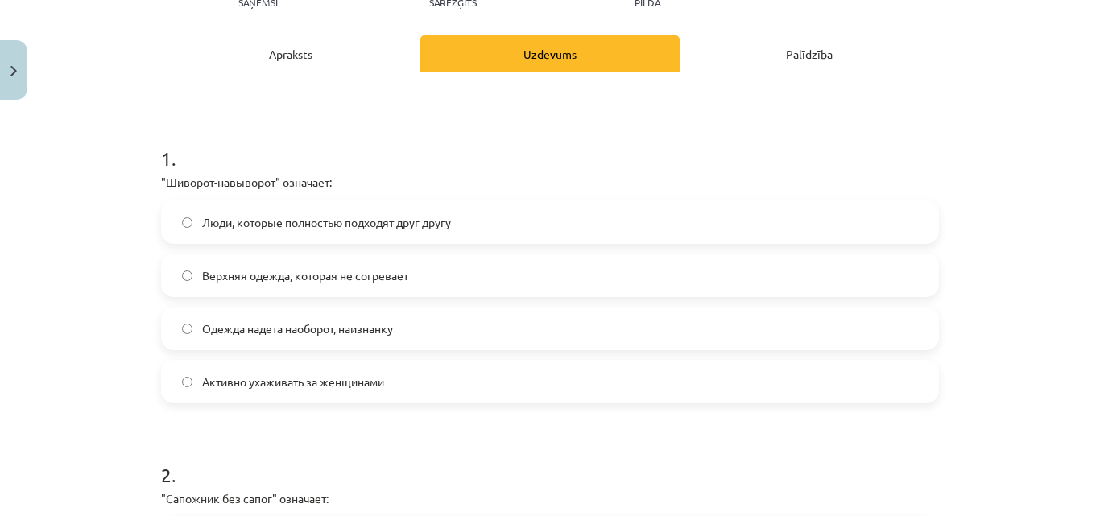
click at [391, 325] on span "Одежда надета наоборот, наизнанку" at bounding box center [297, 328] width 191 height 17
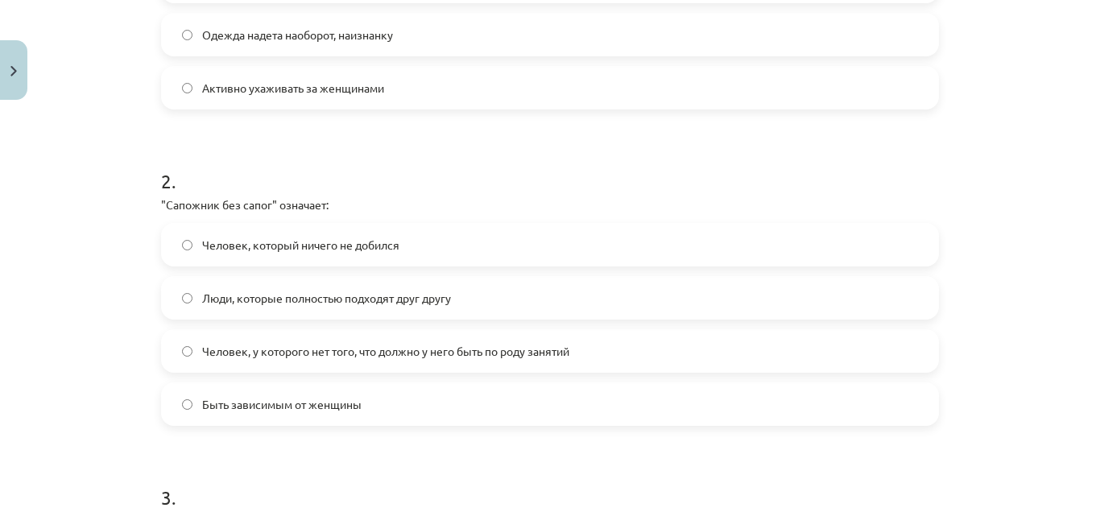
scroll to position [523, 0]
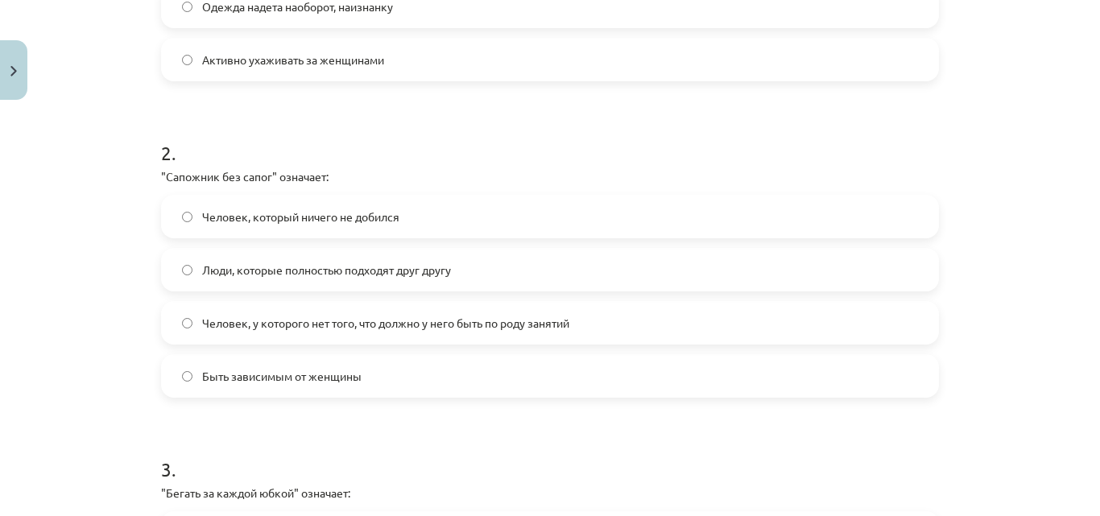
click at [467, 338] on label "Человек, у которого нет того, что должно у него быть по роду занятий" at bounding box center [550, 323] width 775 height 40
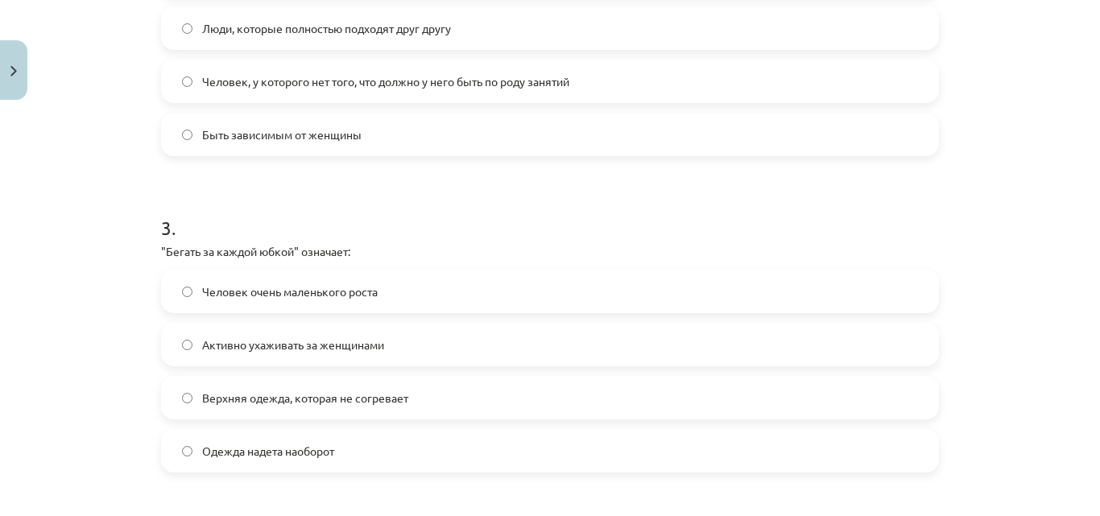
scroll to position [846, 0]
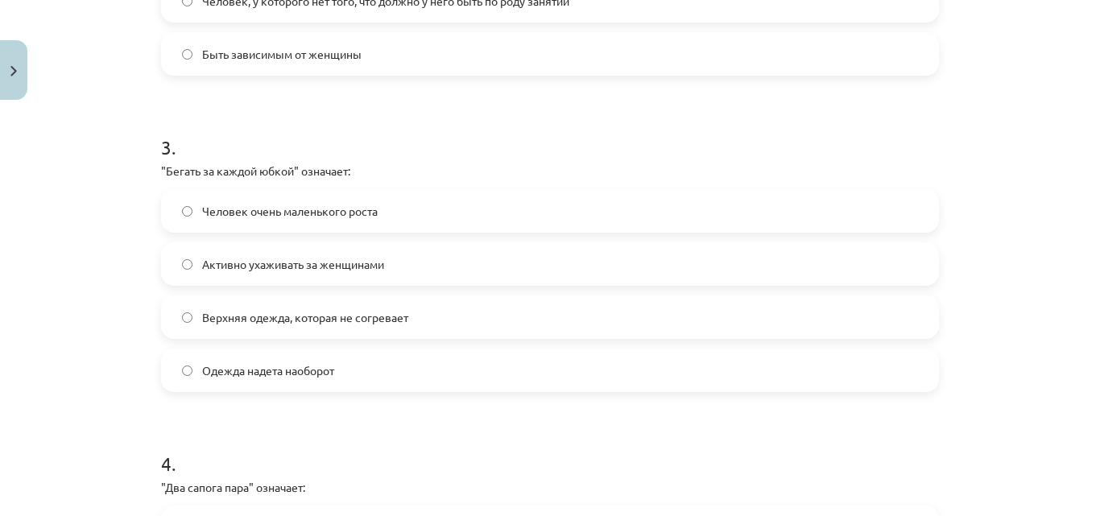
click at [341, 273] on label "Активно ухаживать за женщинами" at bounding box center [550, 264] width 775 height 40
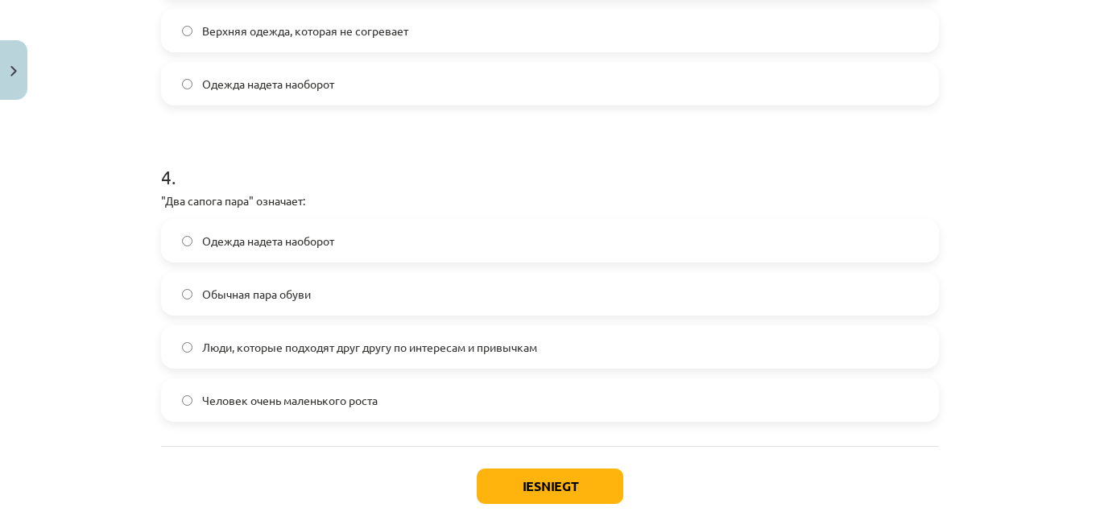
scroll to position [1168, 0]
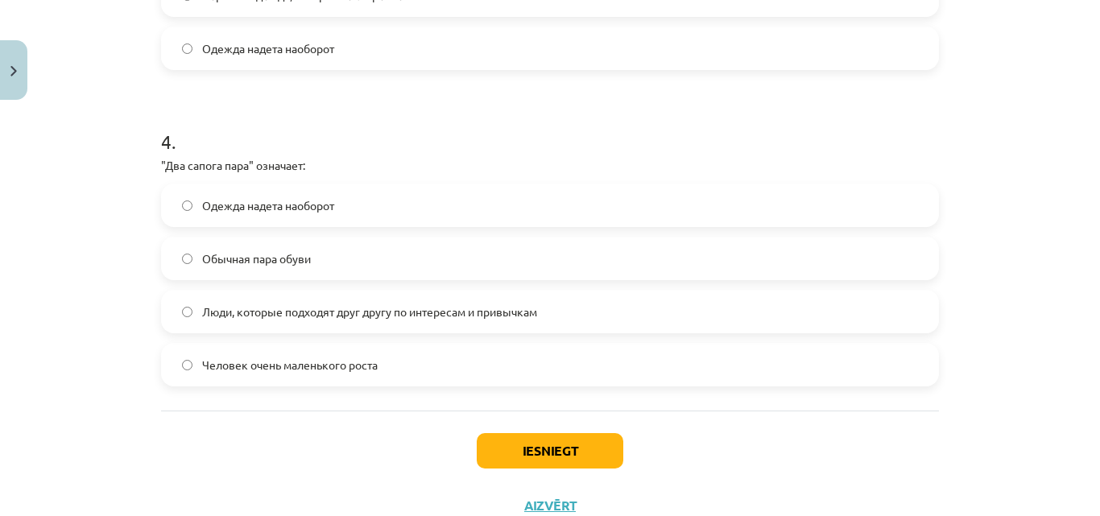
click at [416, 304] on span "Люди, которые подходят друг другу по интересам и привычкам" at bounding box center [369, 312] width 335 height 17
click at [495, 440] on button "Iesniegt" at bounding box center [550, 450] width 147 height 35
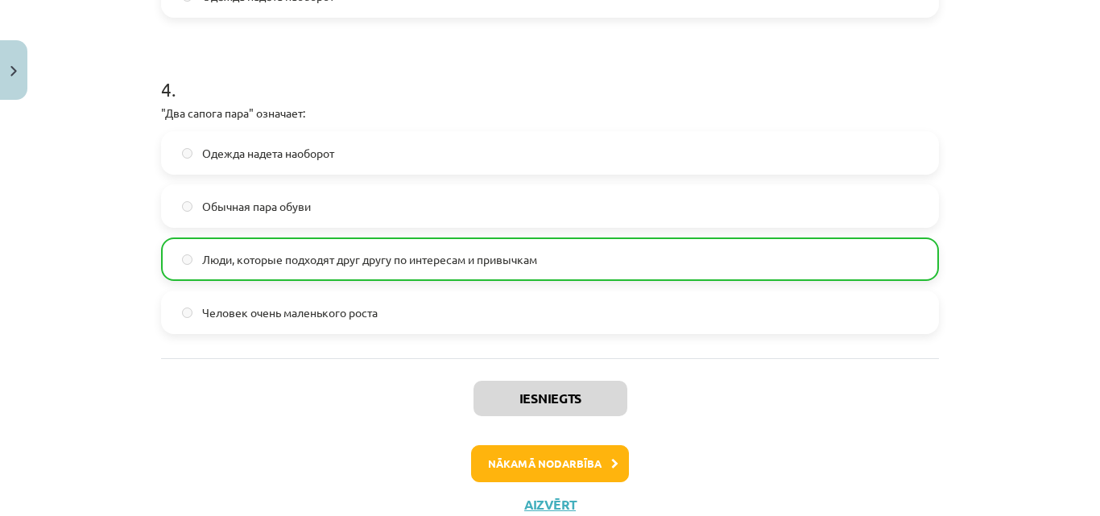
scroll to position [1276, 0]
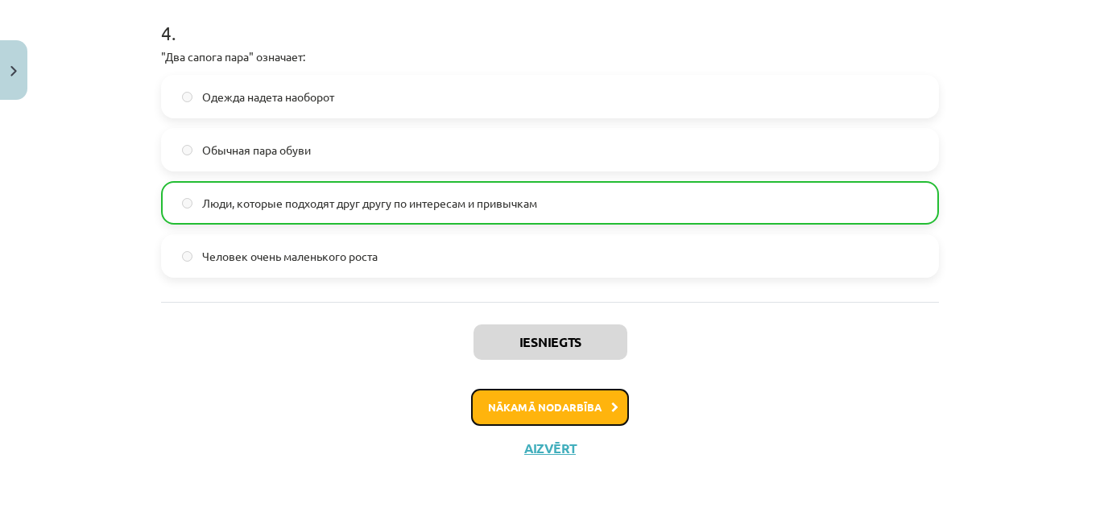
click at [535, 396] on button "Nākamā nodarbība" at bounding box center [550, 407] width 158 height 37
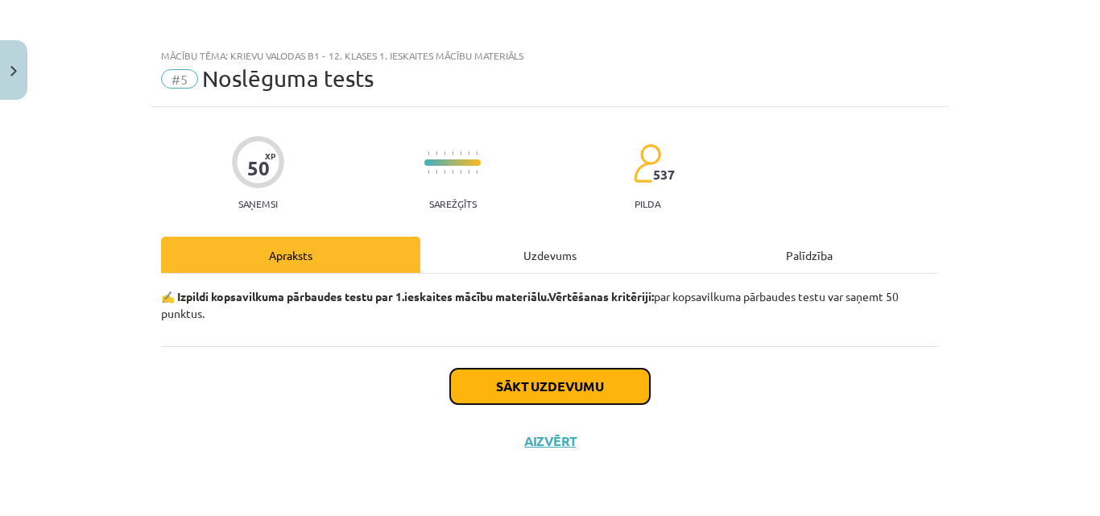
click at [560, 378] on button "Sākt uzdevumu" at bounding box center [550, 386] width 200 height 35
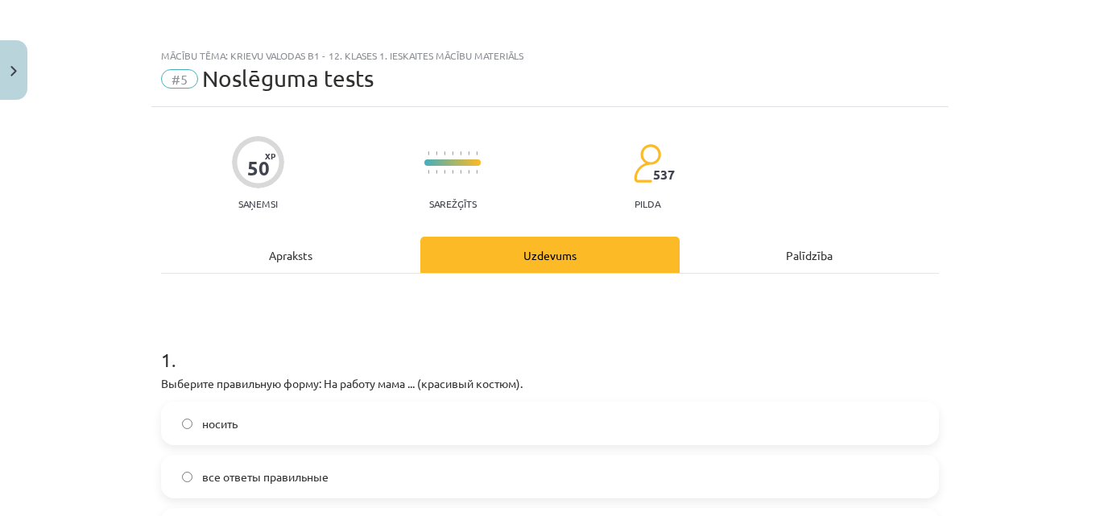
scroll to position [161, 0]
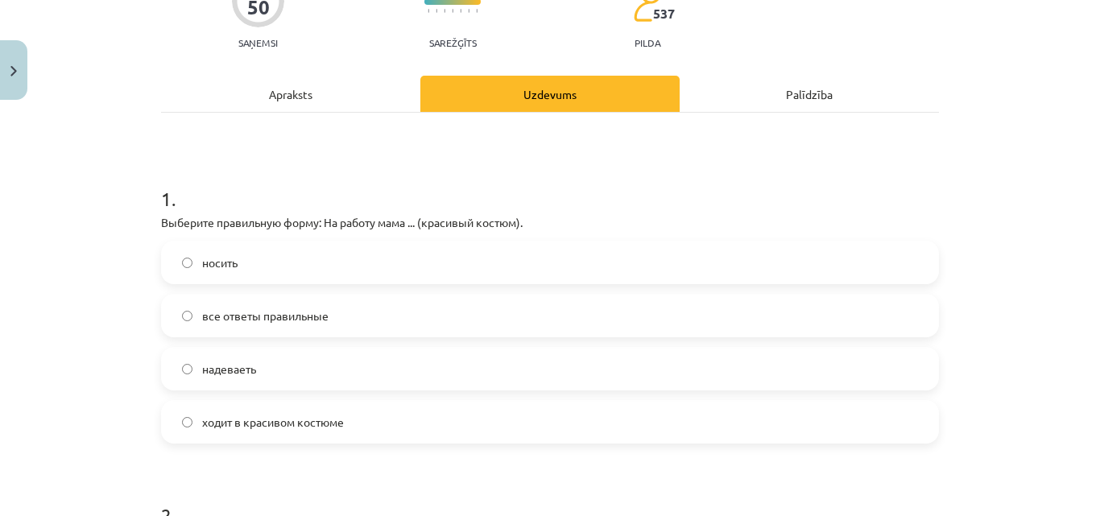
click at [322, 420] on span "ходит в красивом костюме" at bounding box center [273, 422] width 142 height 17
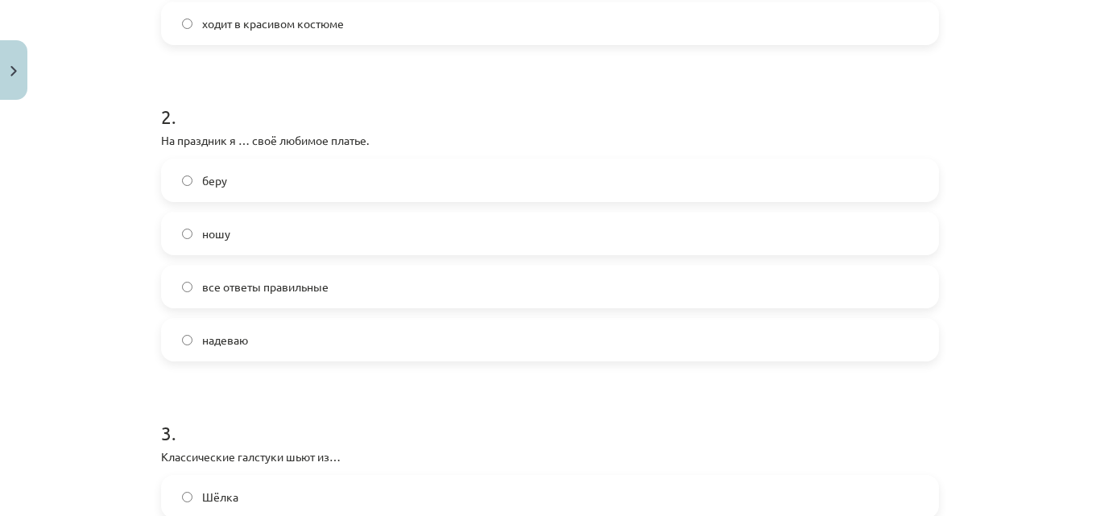
scroll to position [564, 0]
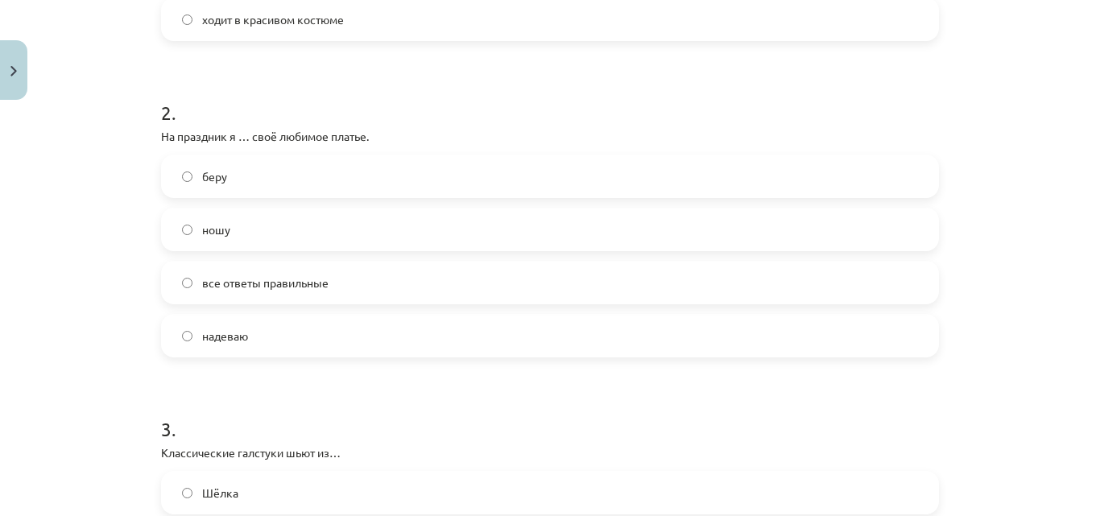
click at [213, 337] on span "надеваю" at bounding box center [225, 336] width 46 height 17
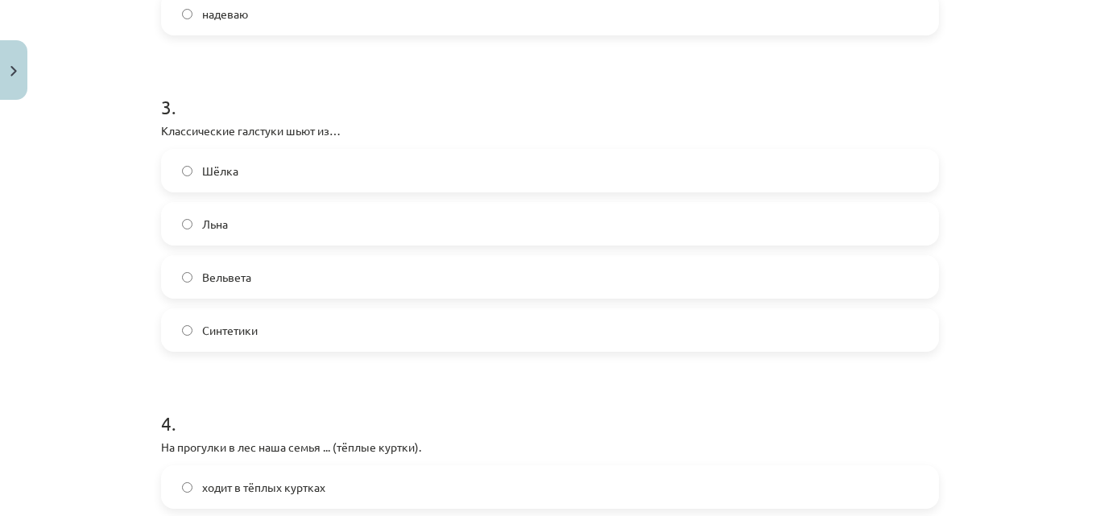
scroll to position [966, 0]
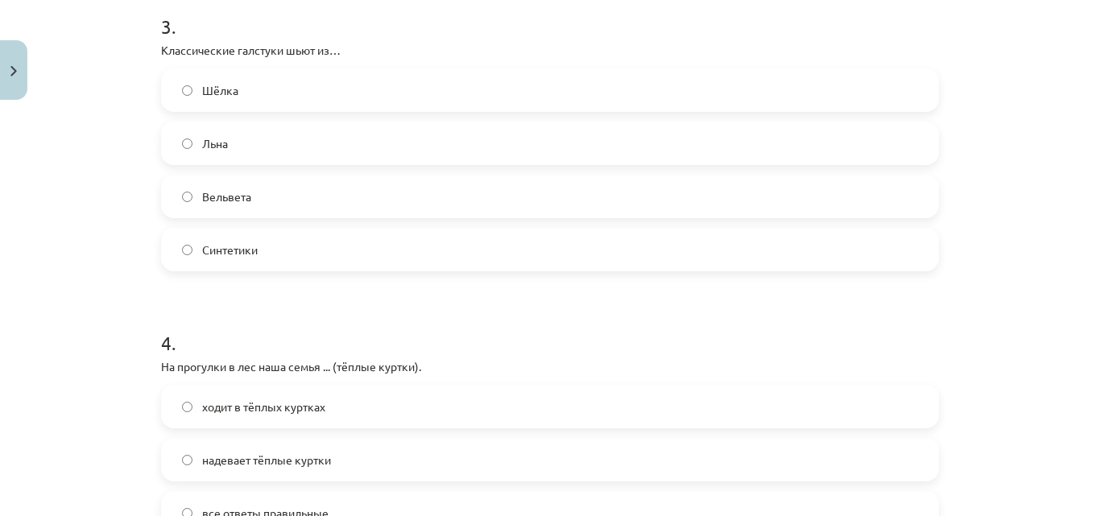
click at [296, 97] on label "Шёлка" at bounding box center [550, 90] width 775 height 40
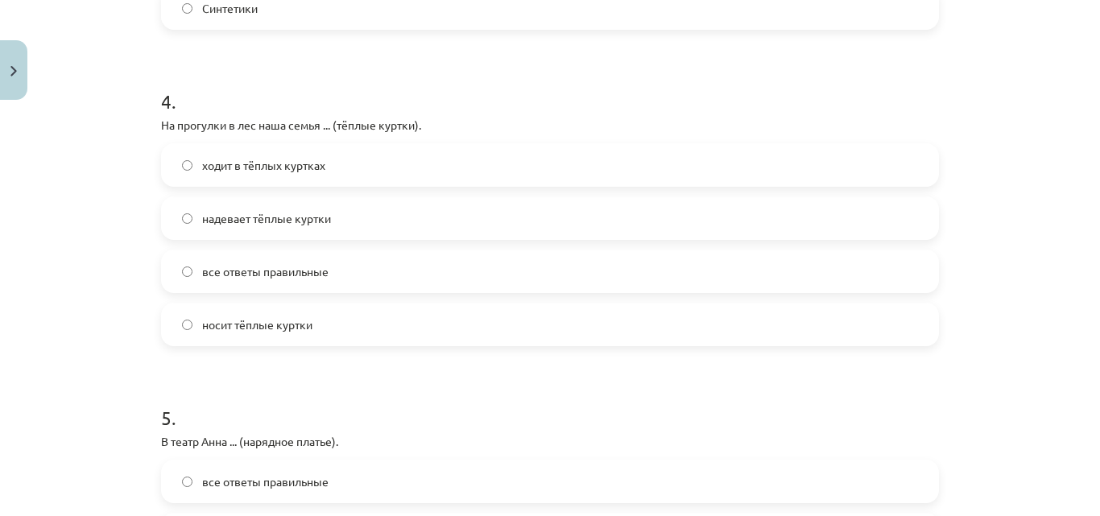
scroll to position [1288, 0]
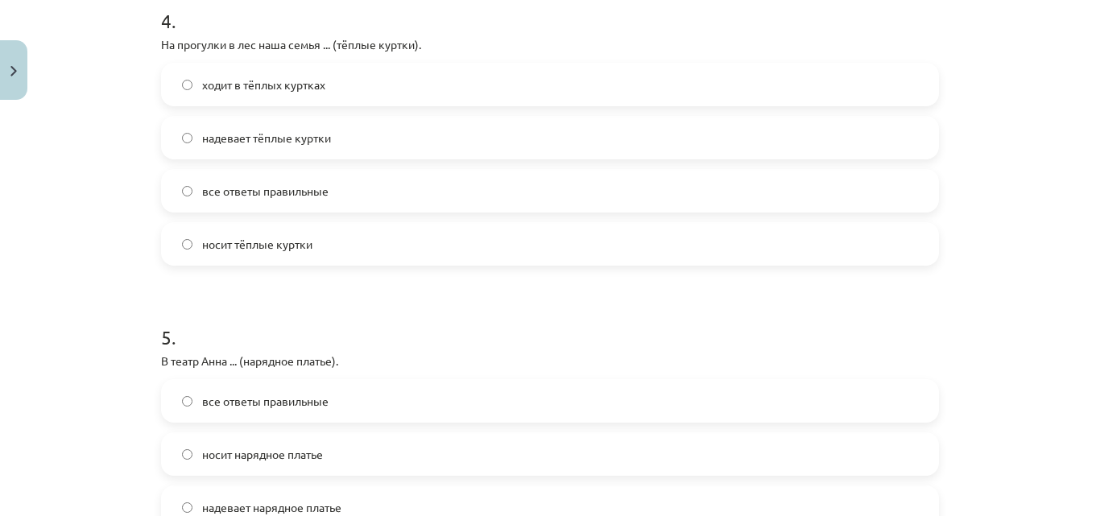
click at [319, 133] on span "надевает тёплые куртки" at bounding box center [266, 138] width 129 height 17
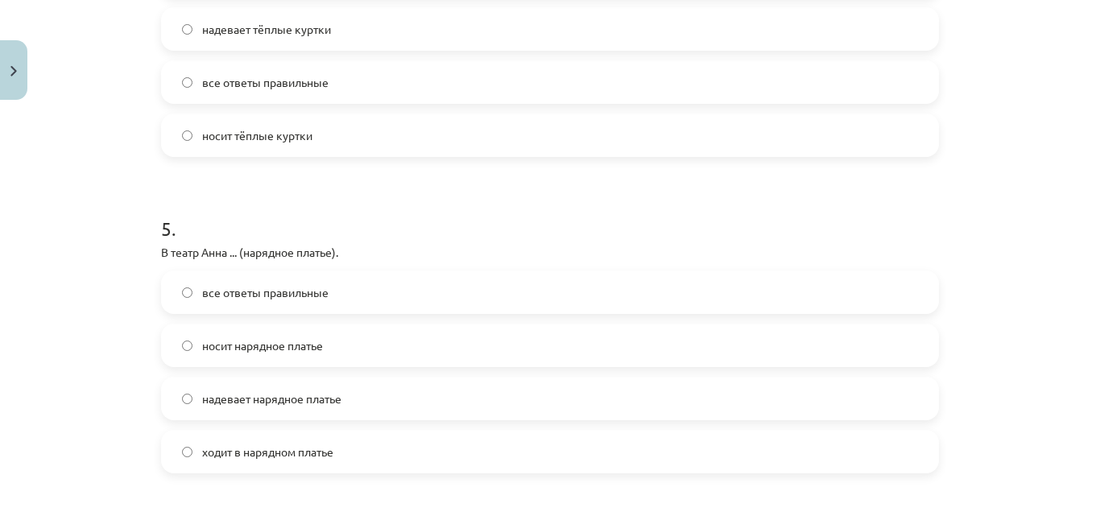
scroll to position [1449, 0]
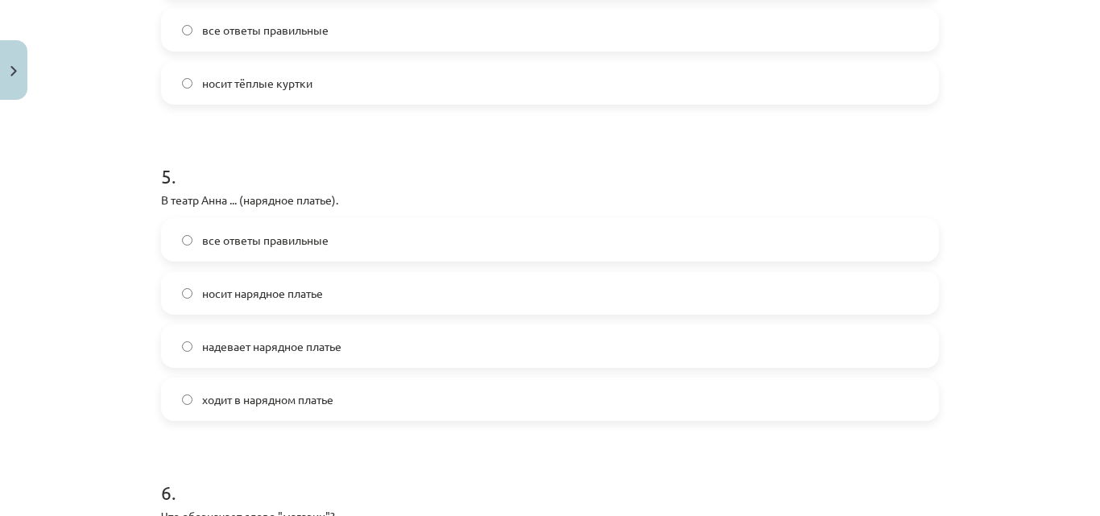
click at [300, 346] on span "надевает нарядное платье" at bounding box center [271, 346] width 139 height 17
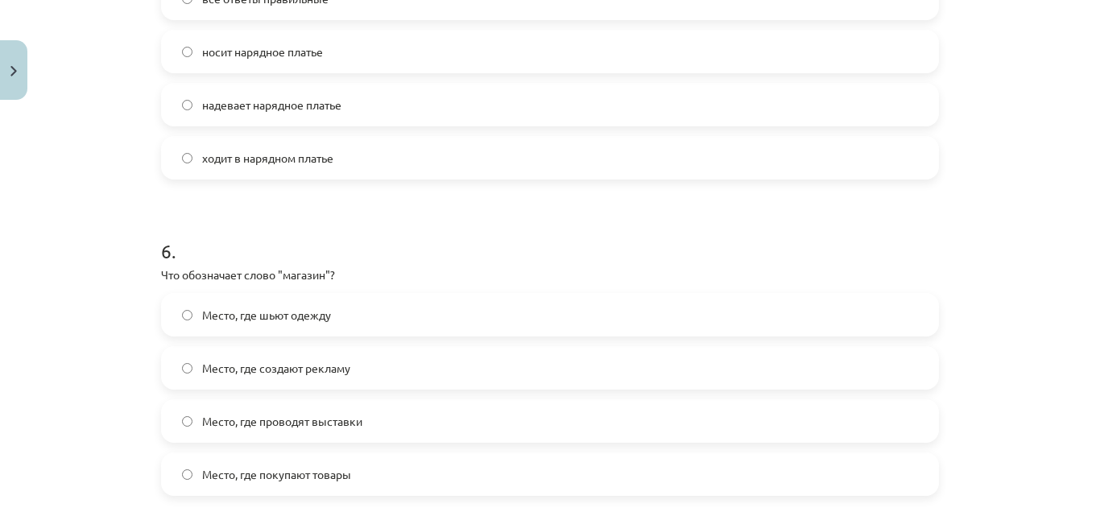
scroll to position [1772, 0]
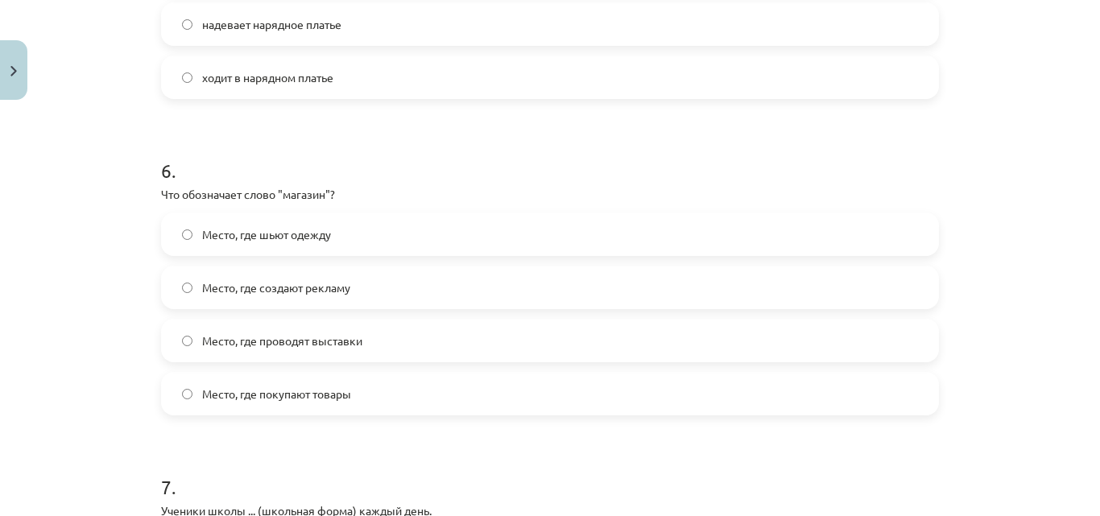
click at [407, 403] on label "Место, где покупают товары" at bounding box center [550, 394] width 775 height 40
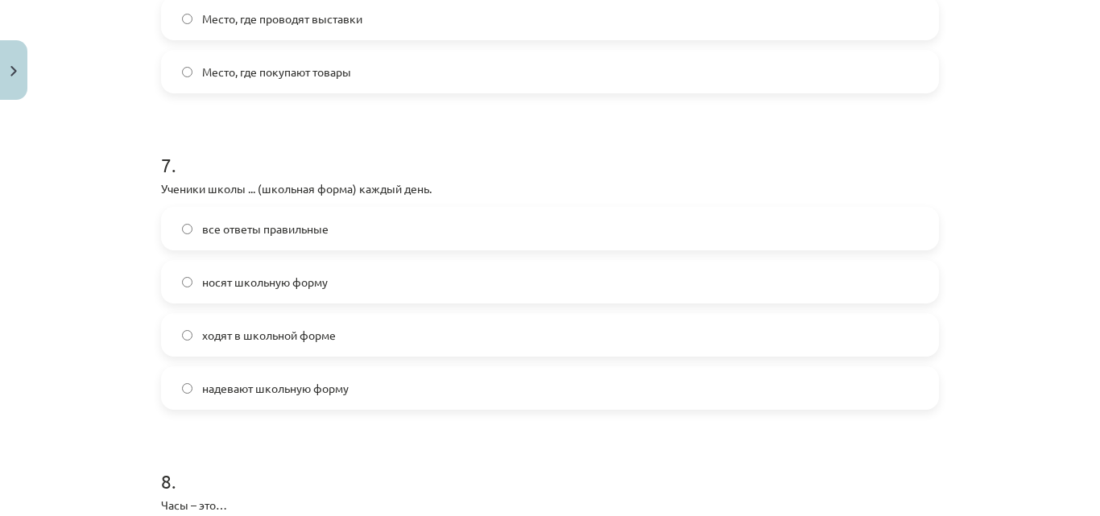
scroll to position [2174, 0]
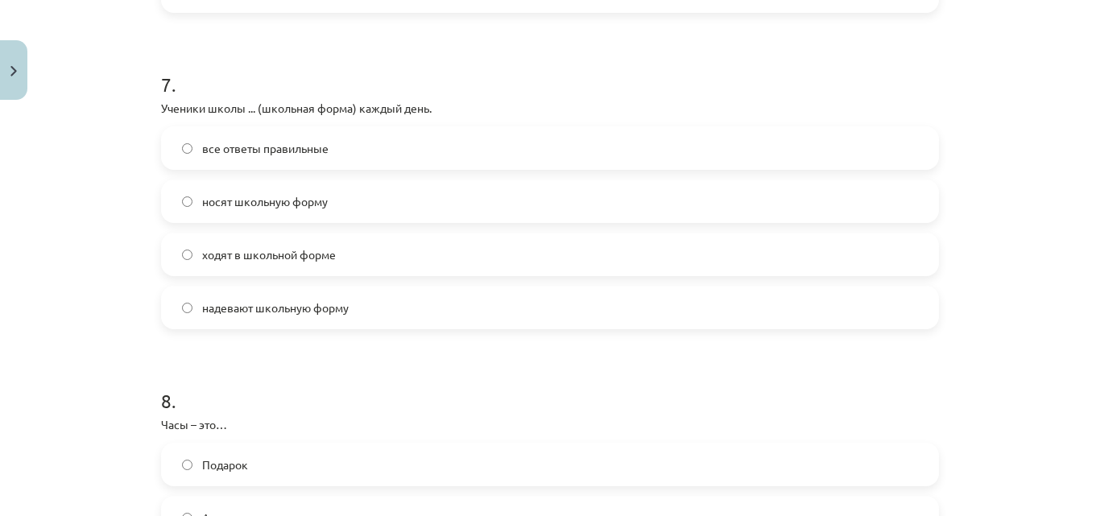
click at [360, 257] on label "ходят в школьной форме" at bounding box center [550, 254] width 775 height 40
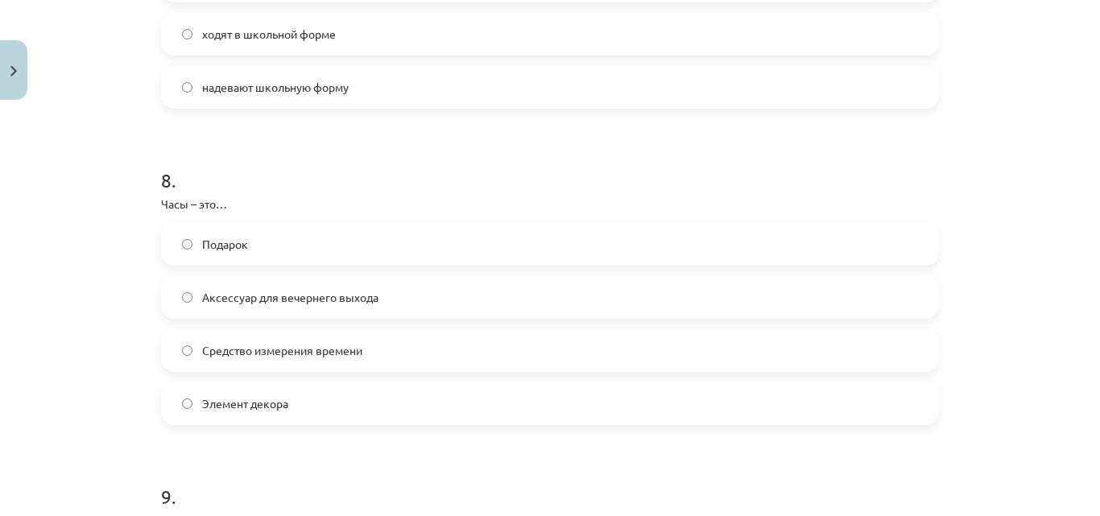
scroll to position [2416, 0]
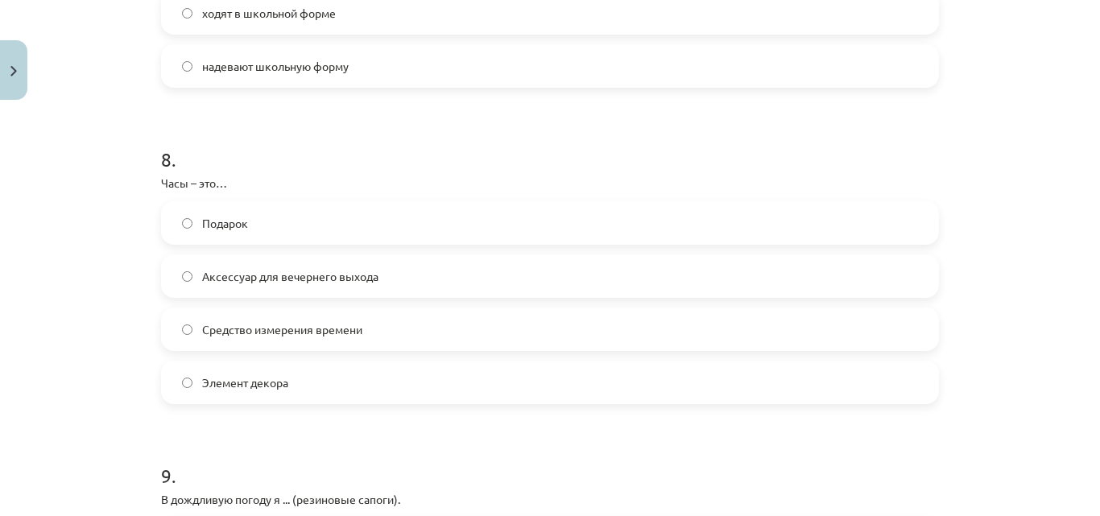
click at [270, 335] on span "Средство измерения времени" at bounding box center [282, 329] width 160 height 17
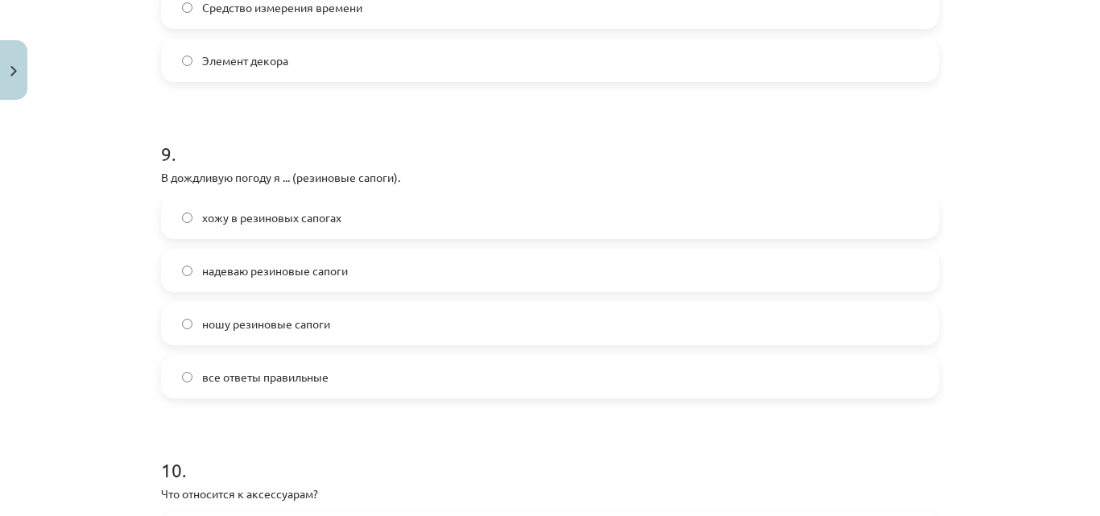
click at [326, 268] on span "надеваю резиновые сапоги" at bounding box center [275, 271] width 146 height 17
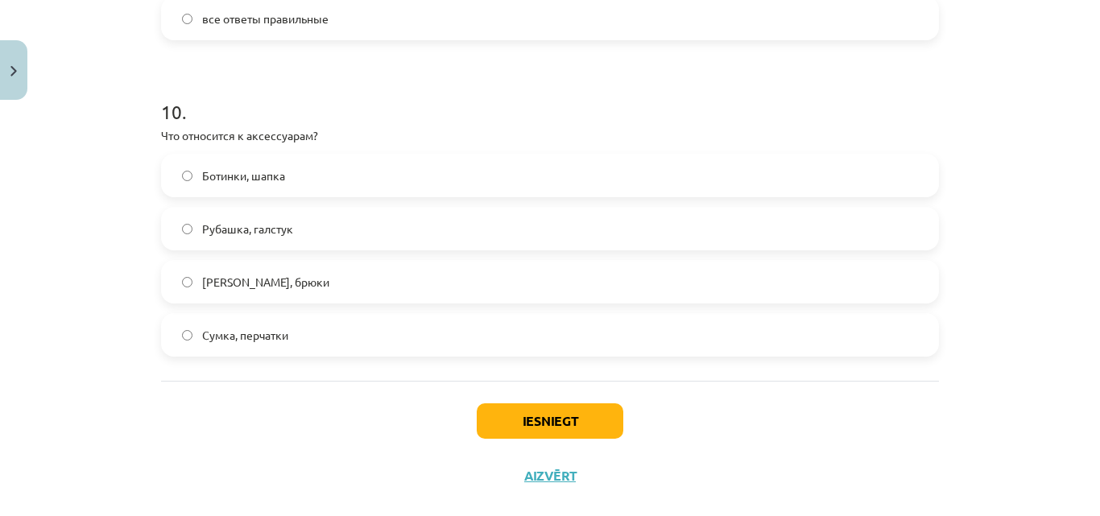
scroll to position [3124, 0]
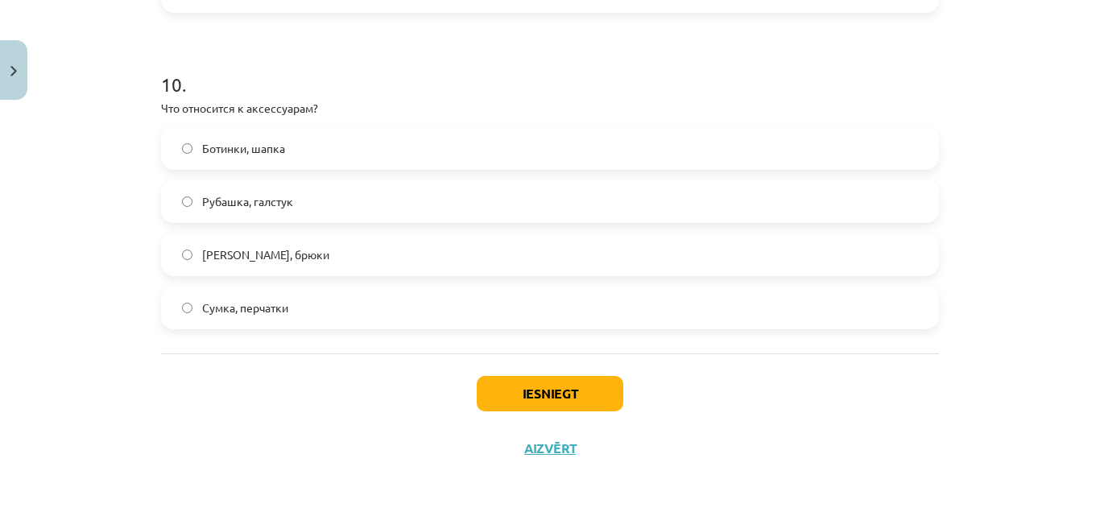
click at [306, 304] on label "Сумка, перчатки" at bounding box center [550, 307] width 775 height 40
click at [496, 384] on button "Iesniegt" at bounding box center [550, 393] width 147 height 35
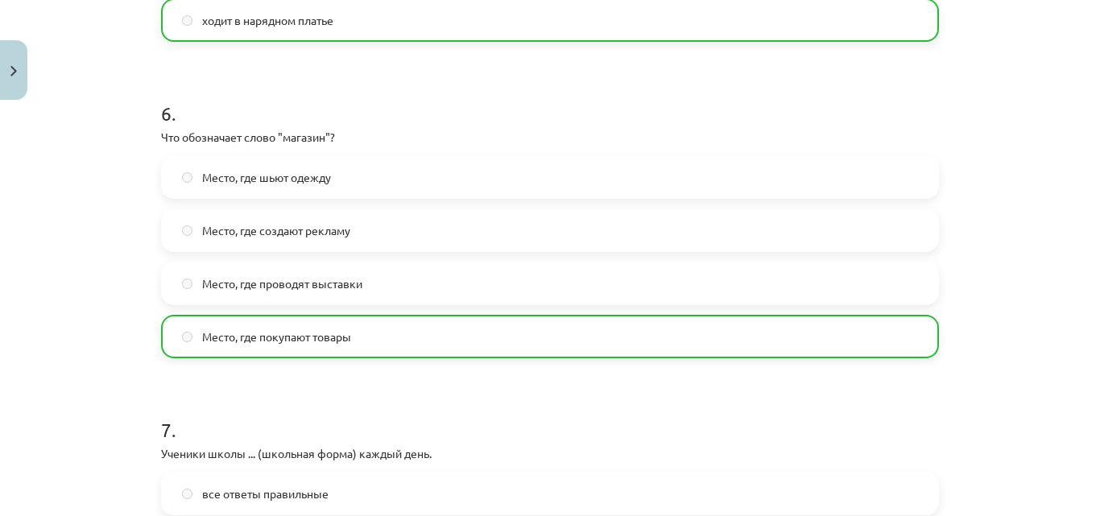
scroll to position [3175, 0]
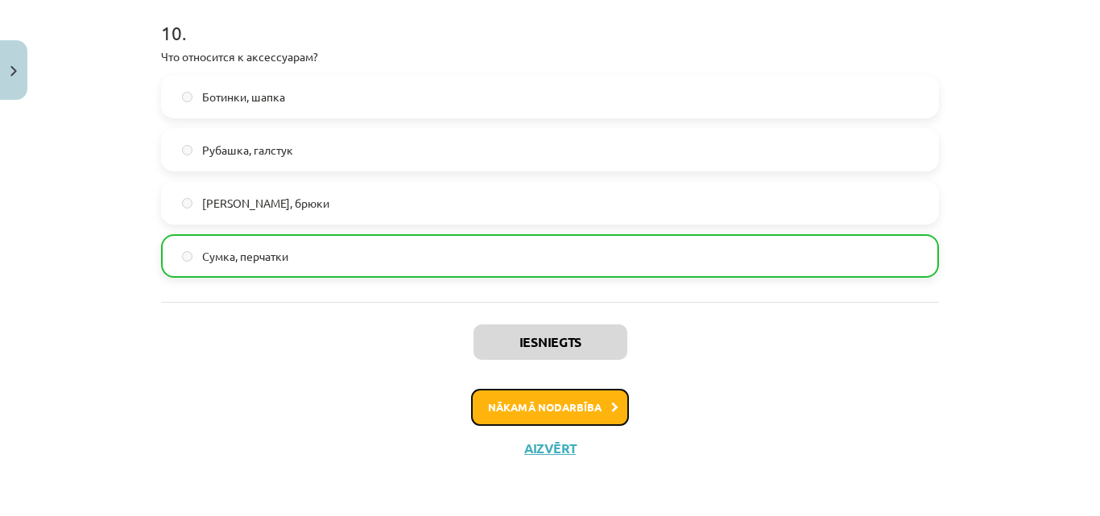
click at [595, 413] on button "Nākamā nodarbība" at bounding box center [550, 407] width 158 height 37
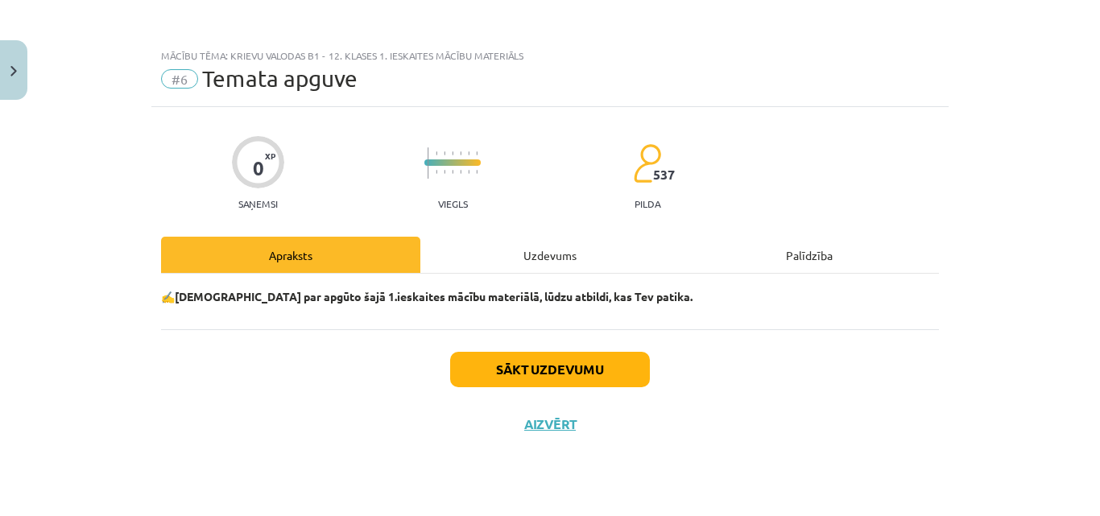
scroll to position [0, 0]
click at [614, 393] on div "Sākt uzdevumu Aizvērt" at bounding box center [550, 385] width 778 height 113
click at [606, 366] on button "Sākt uzdevumu" at bounding box center [550, 369] width 200 height 35
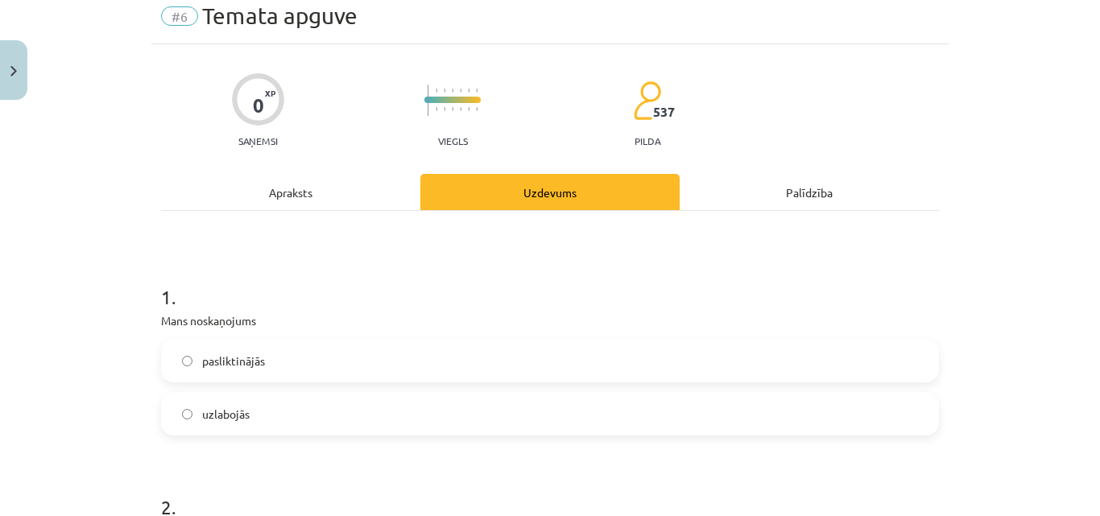
scroll to position [242, 0]
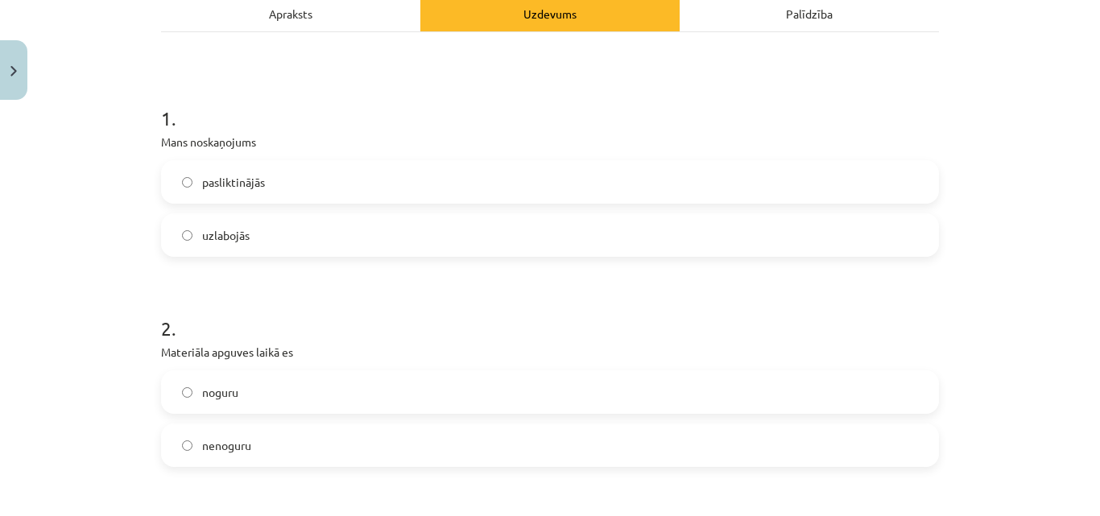
click at [241, 253] on label "uzlabojās" at bounding box center [550, 235] width 775 height 40
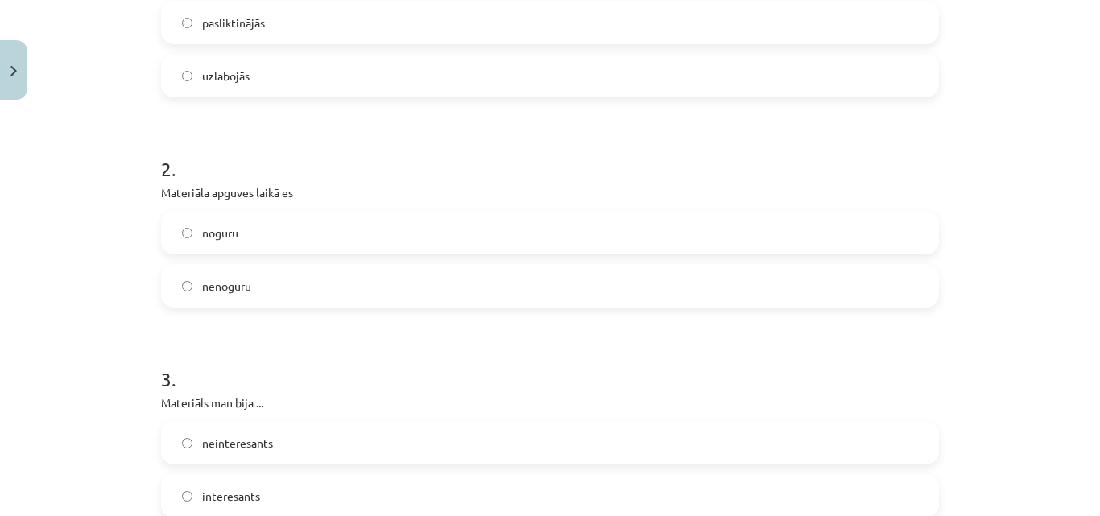
scroll to position [403, 0]
click at [291, 281] on label "nenoguru" at bounding box center [550, 284] width 775 height 40
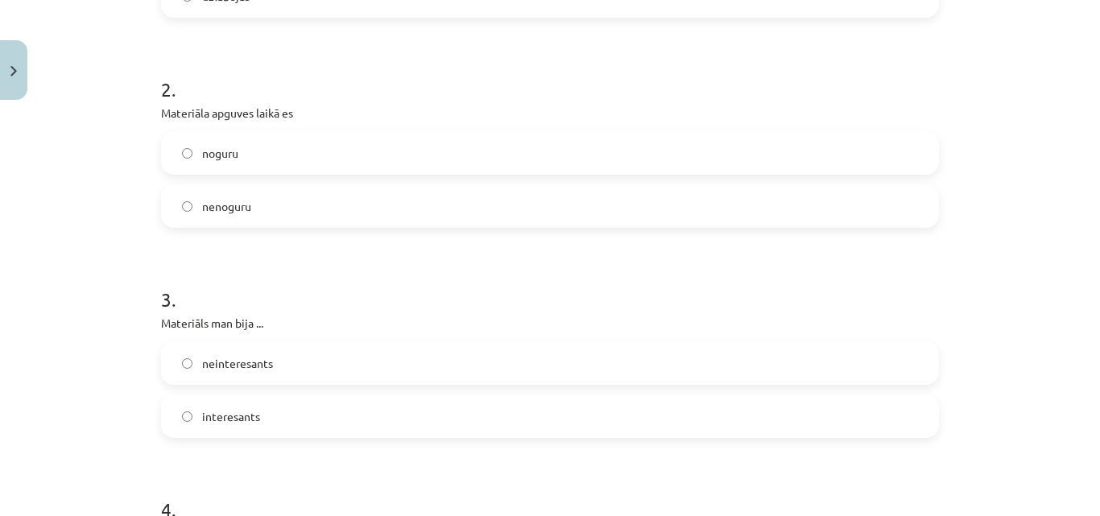
scroll to position [644, 0]
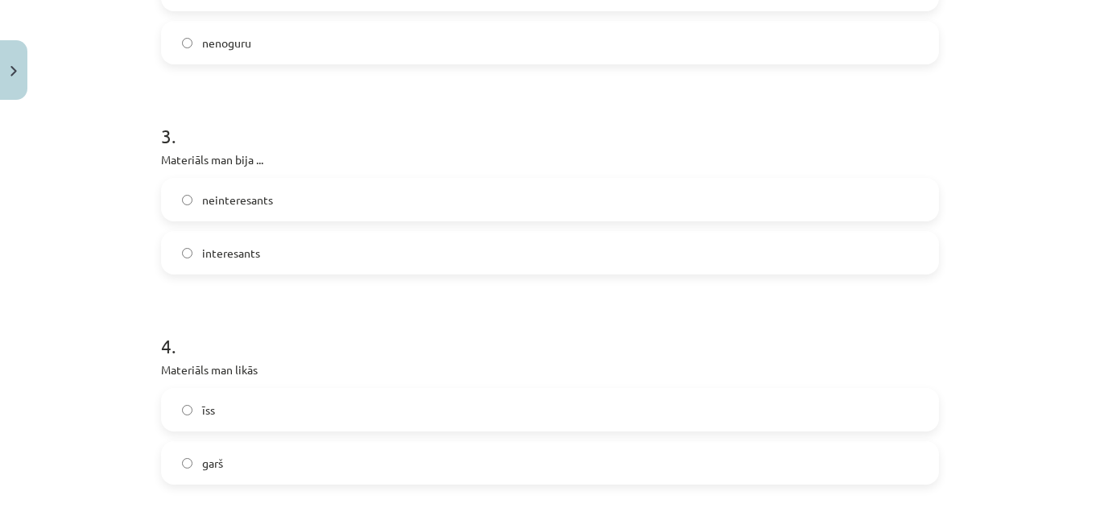
click at [289, 271] on label "interesants" at bounding box center [550, 253] width 775 height 40
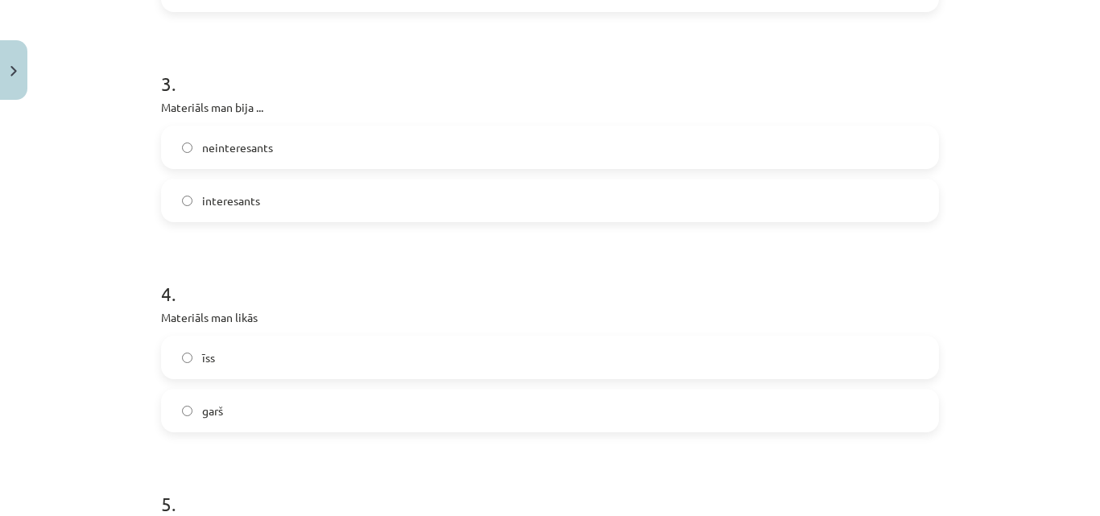
scroll to position [725, 0]
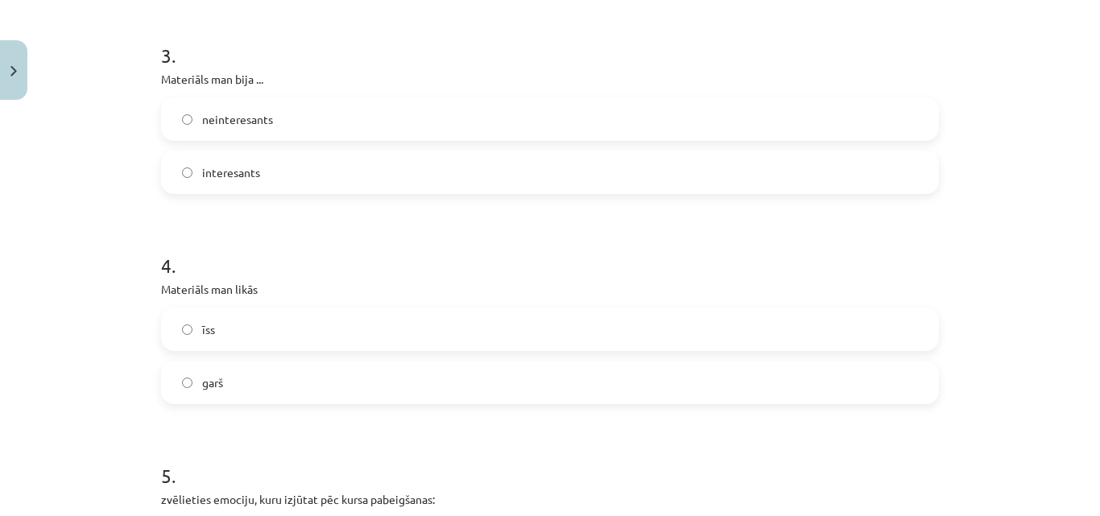
click at [271, 331] on label "īss" at bounding box center [550, 329] width 775 height 40
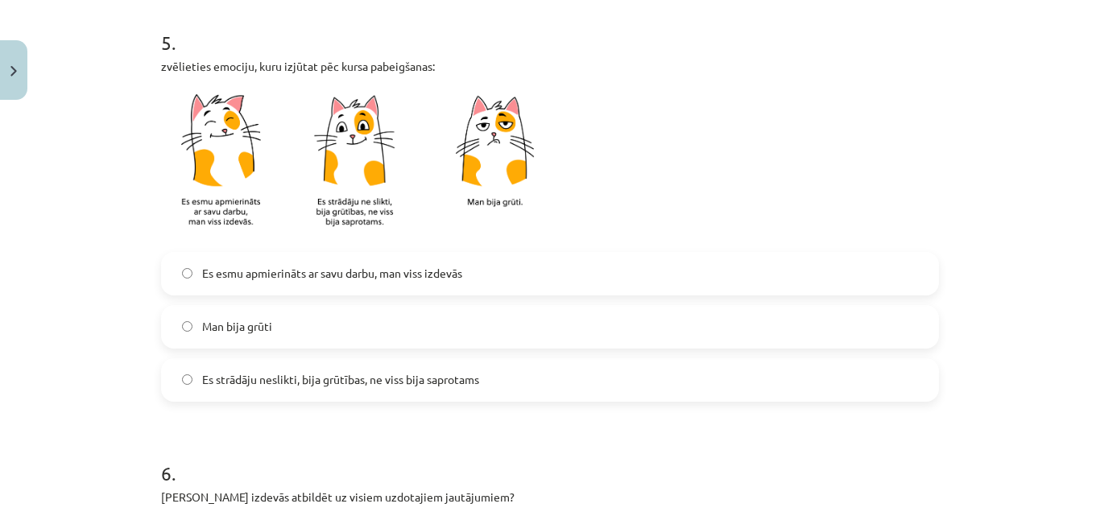
scroll to position [1208, 0]
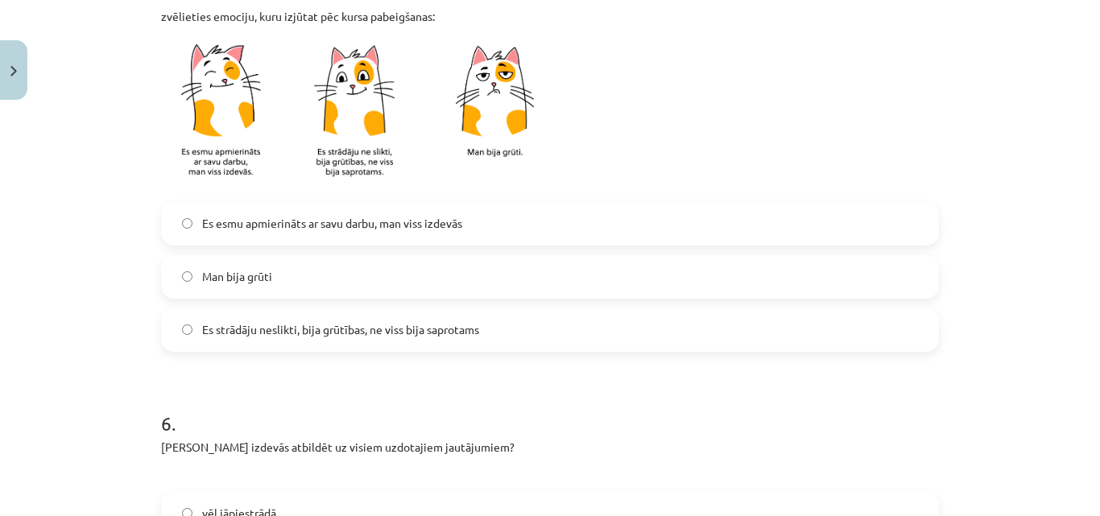
click at [334, 229] on span "Es esmu apmierināts ar savu darbu, man viss izdevās" at bounding box center [332, 223] width 260 height 17
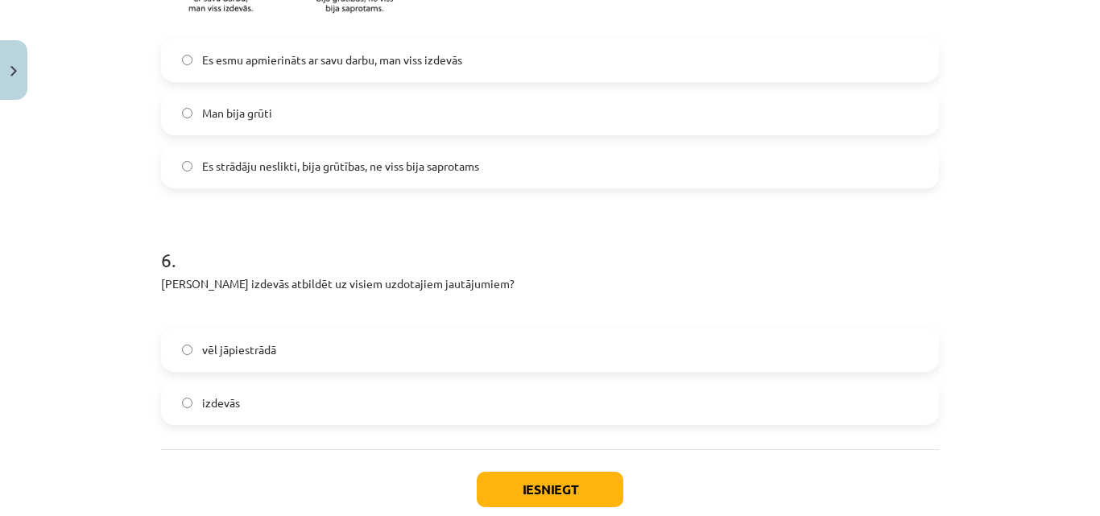
scroll to position [1467, 0]
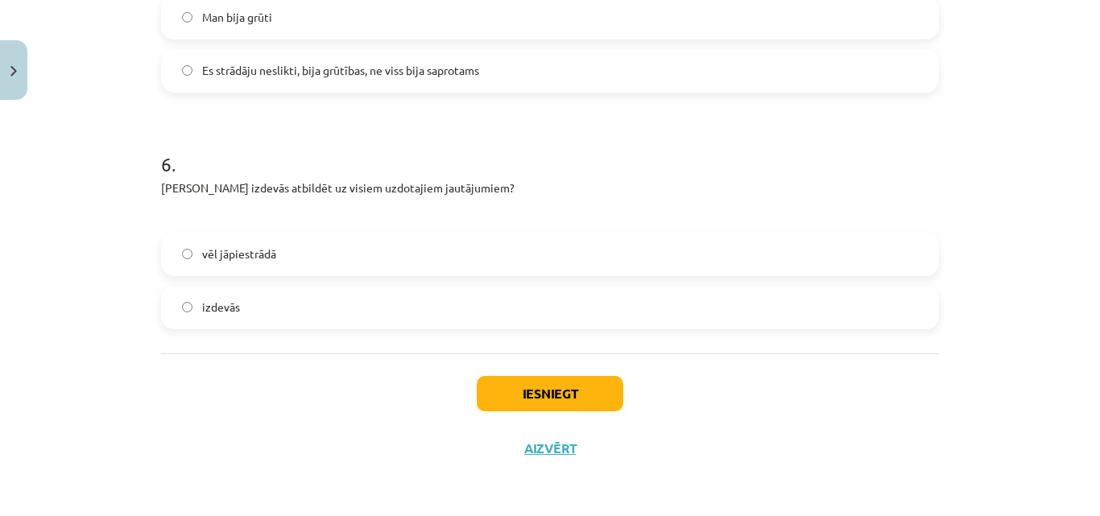
click at [349, 307] on label "izdevās" at bounding box center [550, 307] width 775 height 40
click at [548, 400] on button "Iesniegt" at bounding box center [550, 393] width 147 height 35
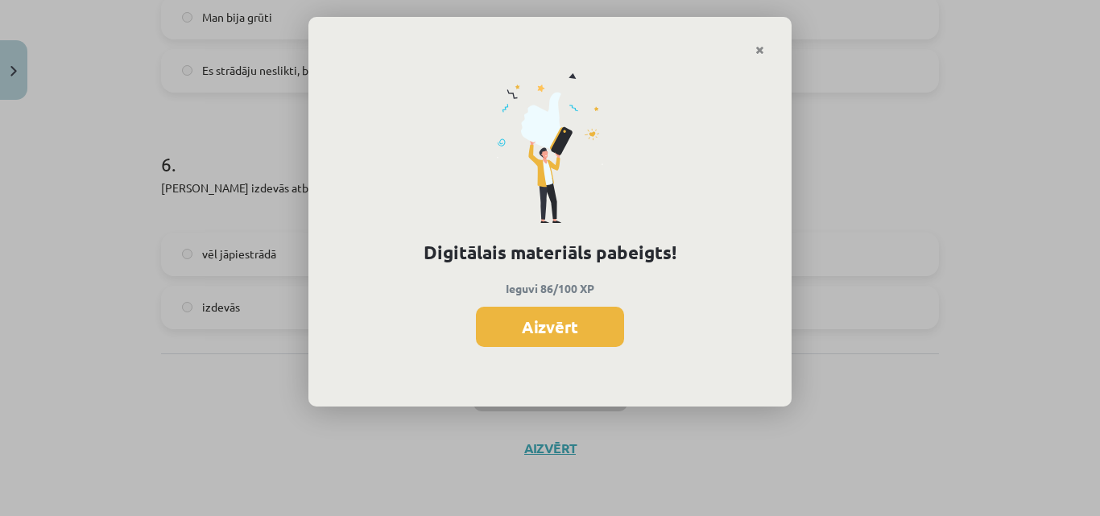
click at [1094, 440] on div "Digitālais materiāls pabeigts! Ieguvi 86/100 XP Aizvērt" at bounding box center [550, 258] width 1100 height 516
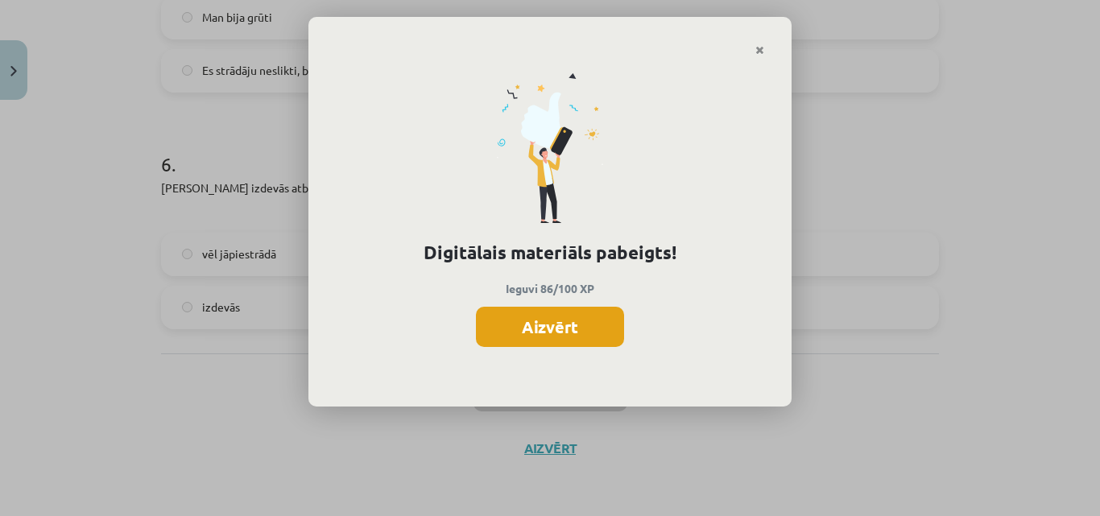
click at [555, 331] on button "Aizvērt" at bounding box center [550, 327] width 148 height 40
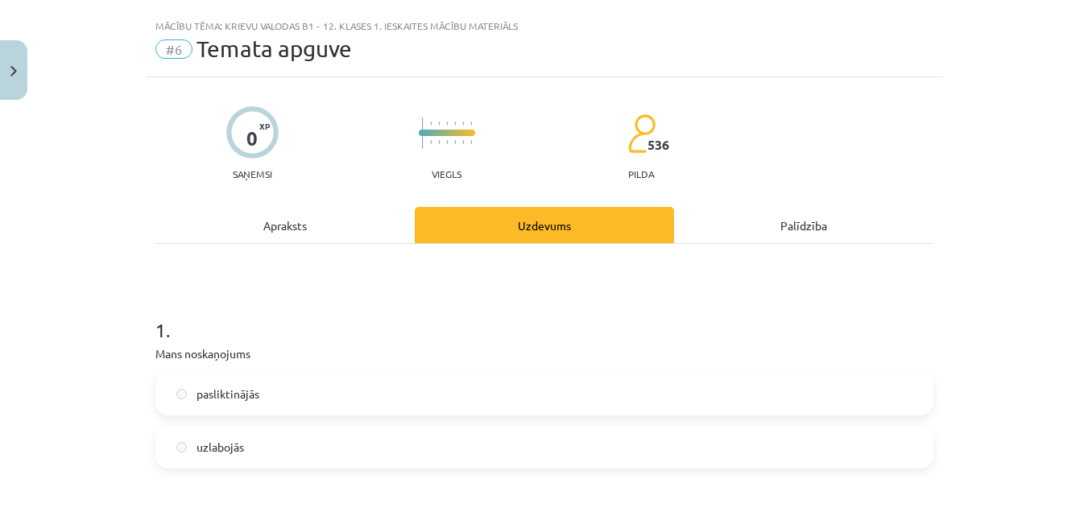
scroll to position [0, 0]
